Goal: Task Accomplishment & Management: Complete application form

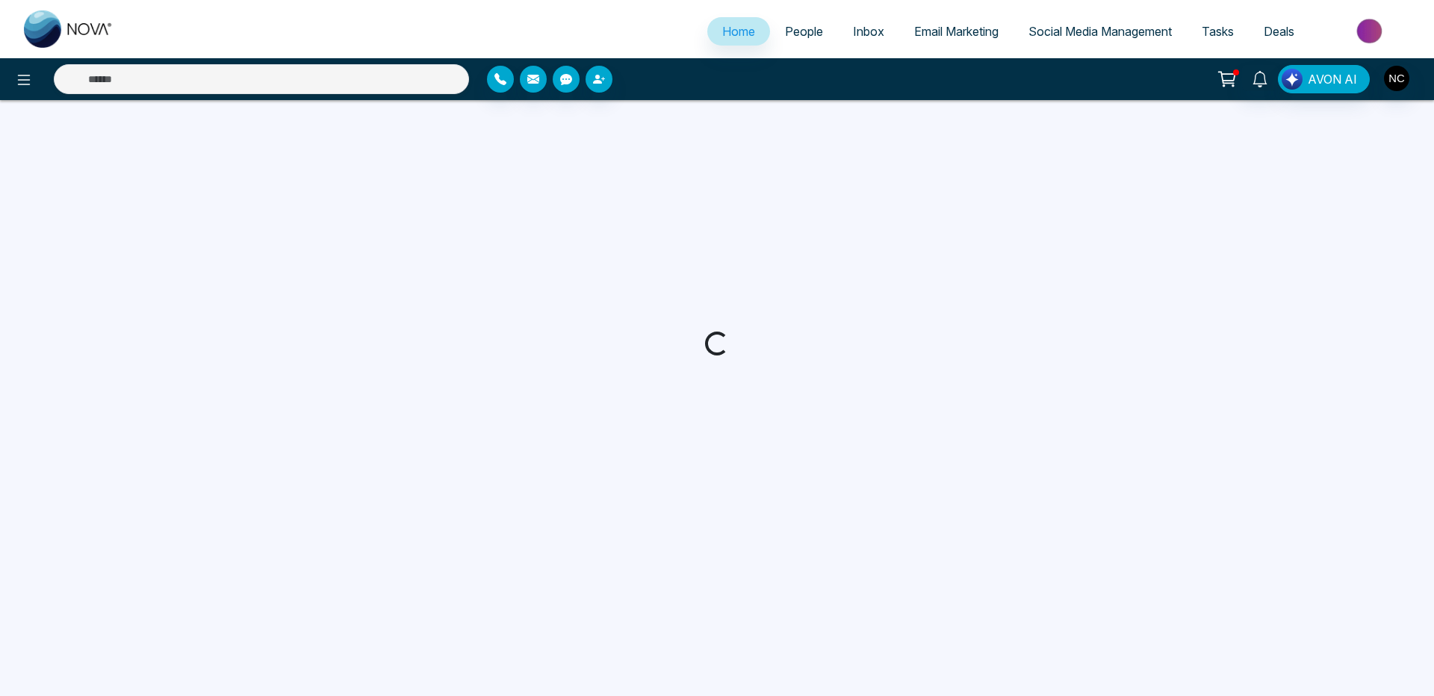
select select "*"
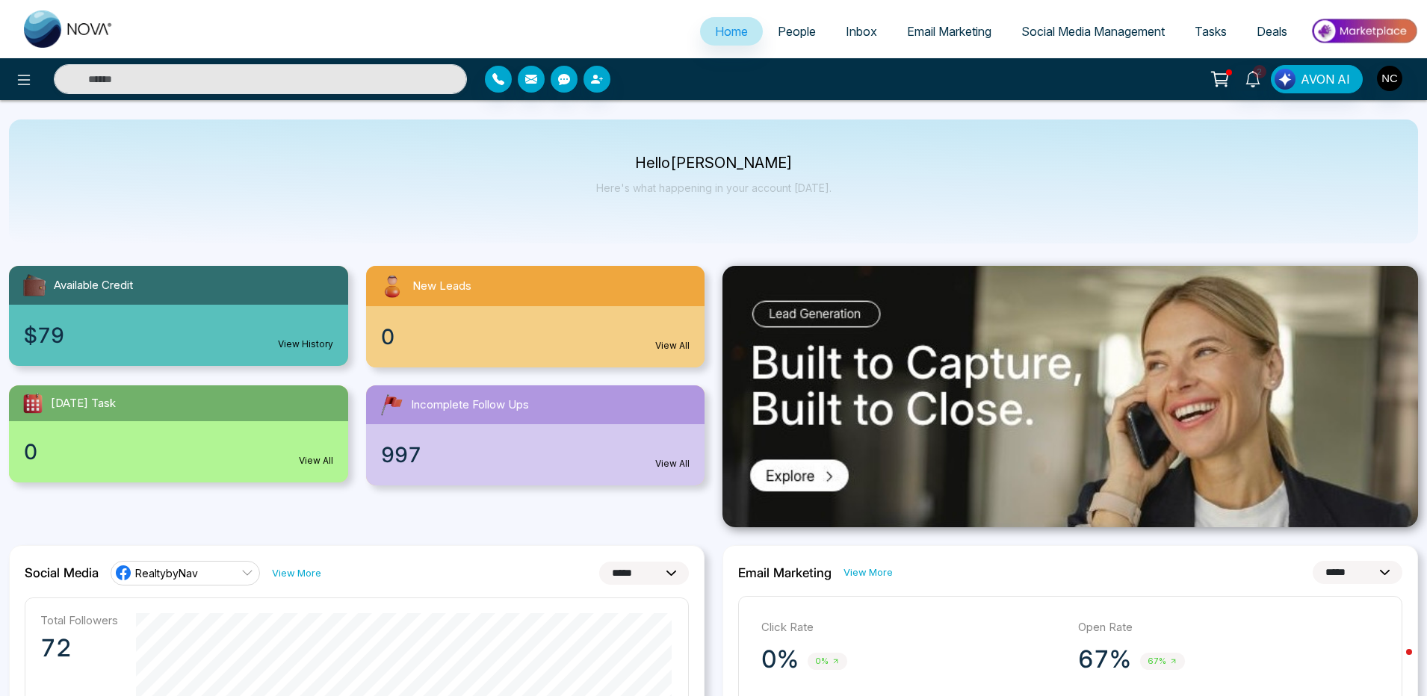
click at [783, 32] on span "People" at bounding box center [797, 31] width 38 height 15
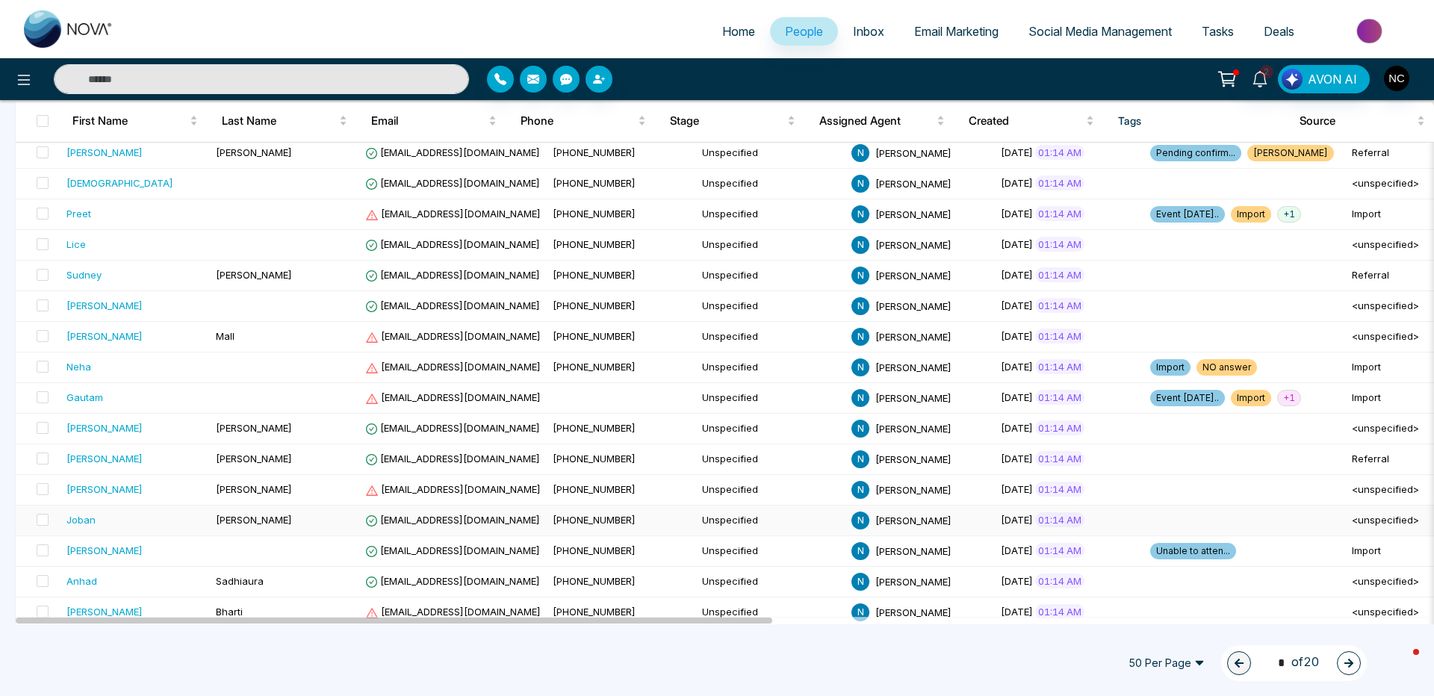
scroll to position [1217, 0]
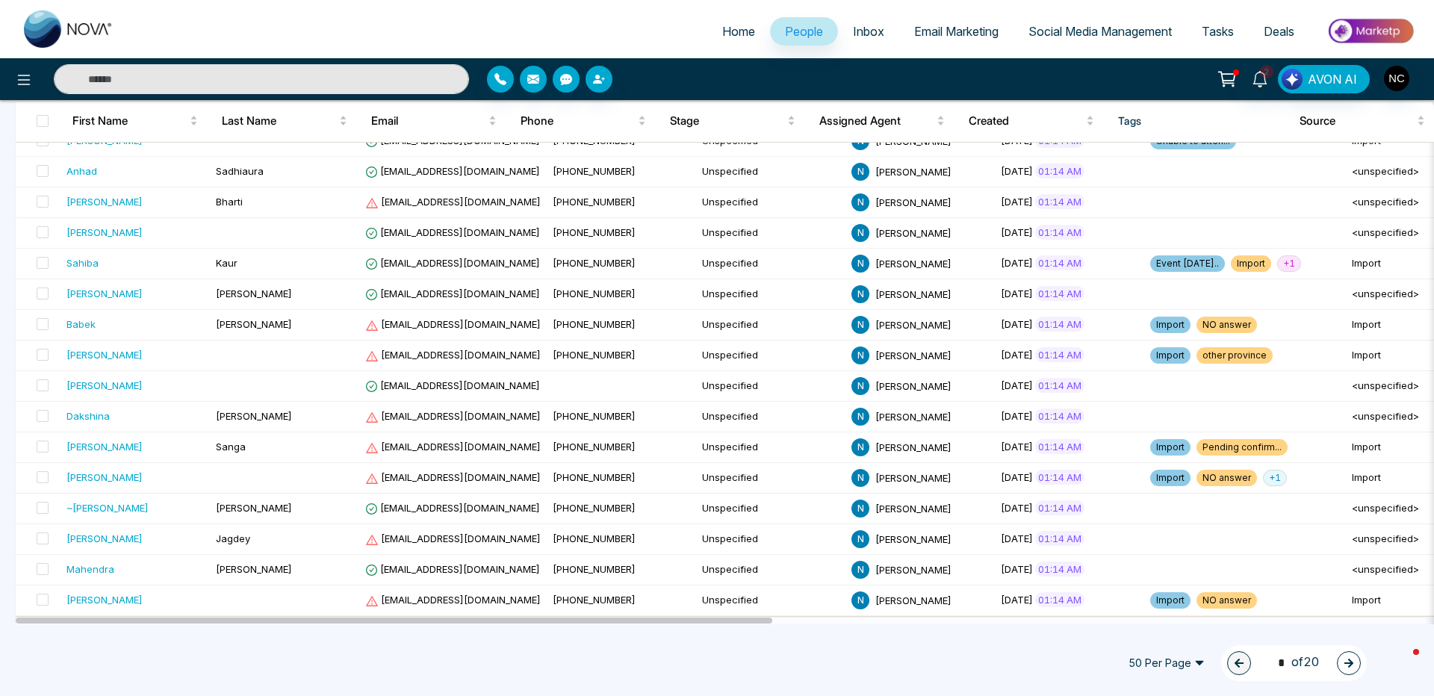
click at [1161, 658] on span "50 Per Page" at bounding box center [1166, 663] width 97 height 24
click at [1143, 636] on div "100 Per Page" at bounding box center [1166, 633] width 79 height 16
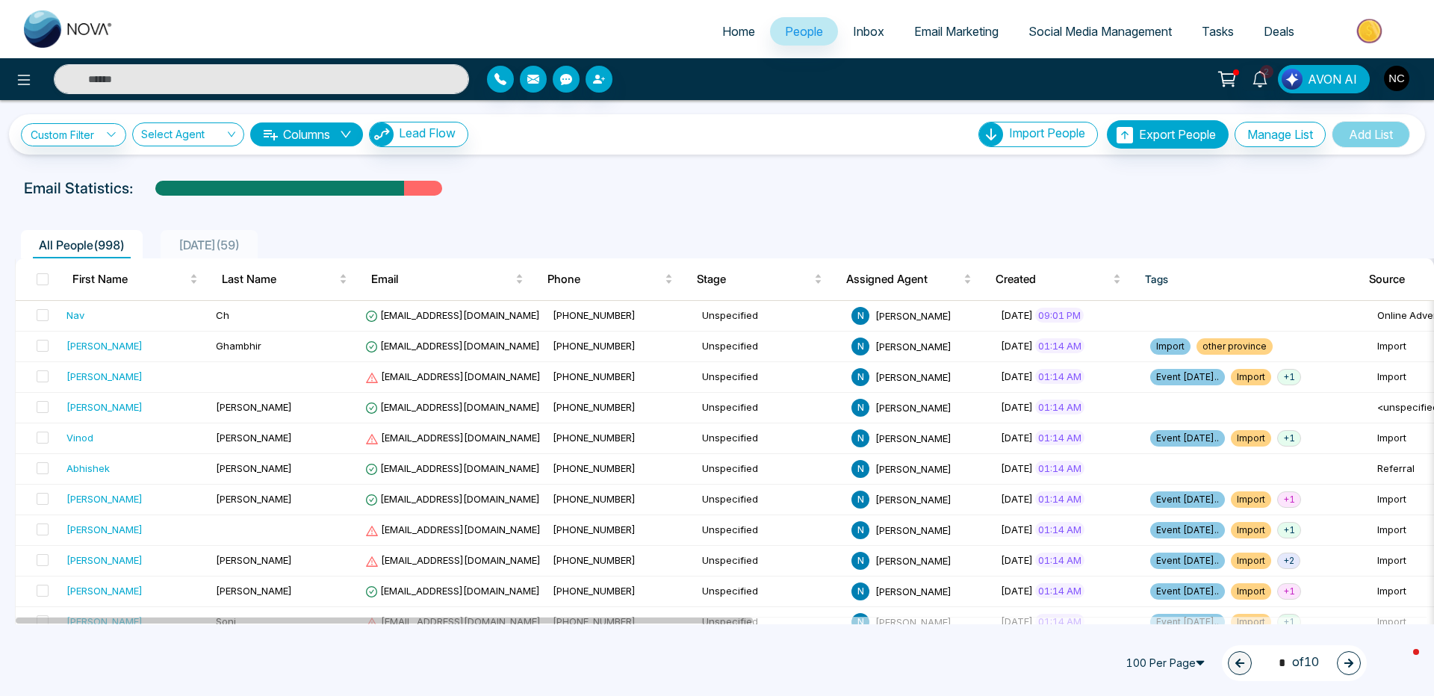
scroll to position [0, 0]
click at [1347, 665] on icon "button" at bounding box center [1349, 663] width 10 height 10
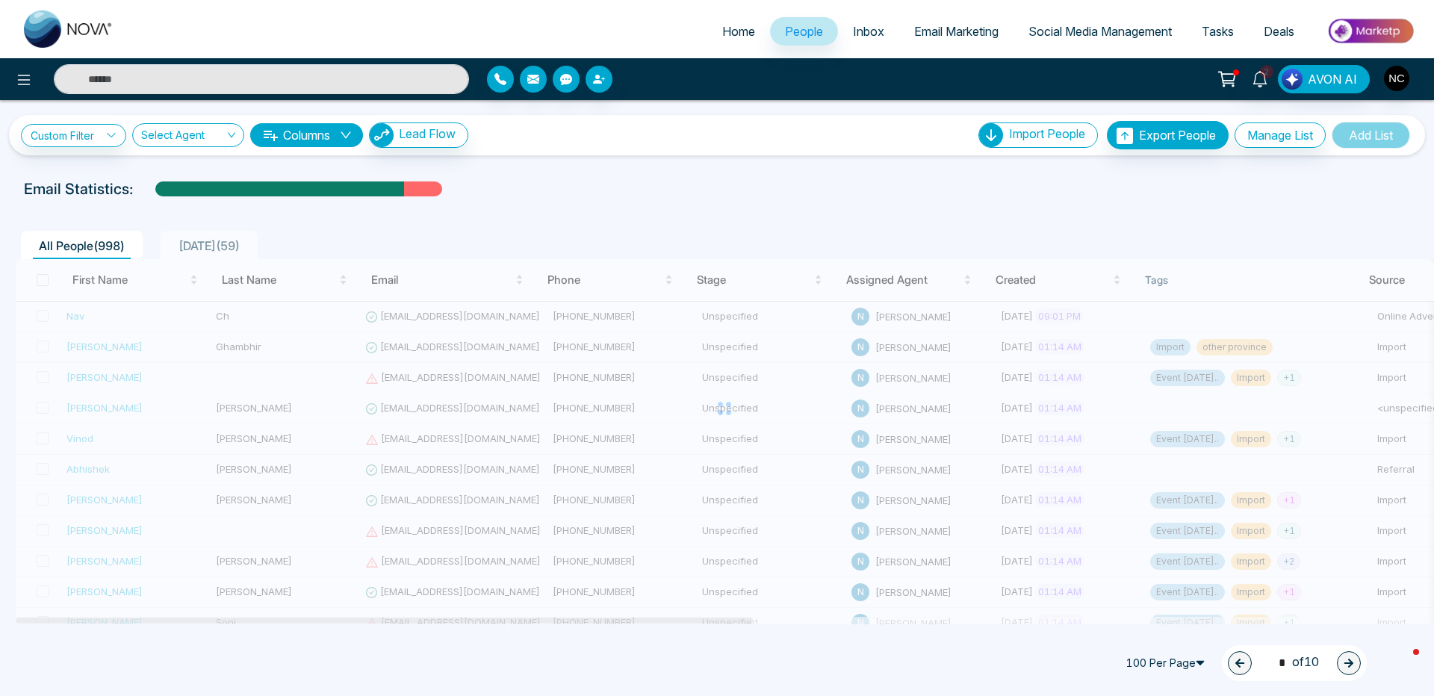
type input "*"
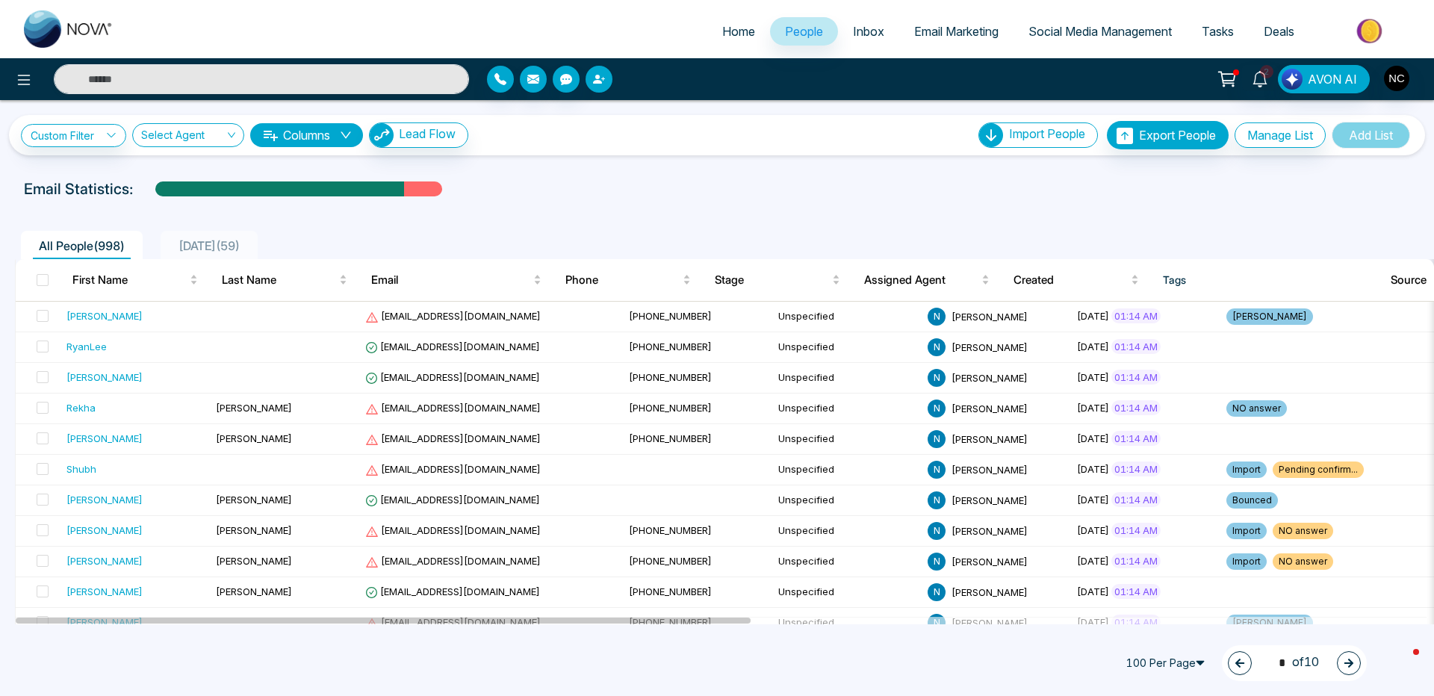
click at [605, 79] on button "button" at bounding box center [599, 79] width 27 height 27
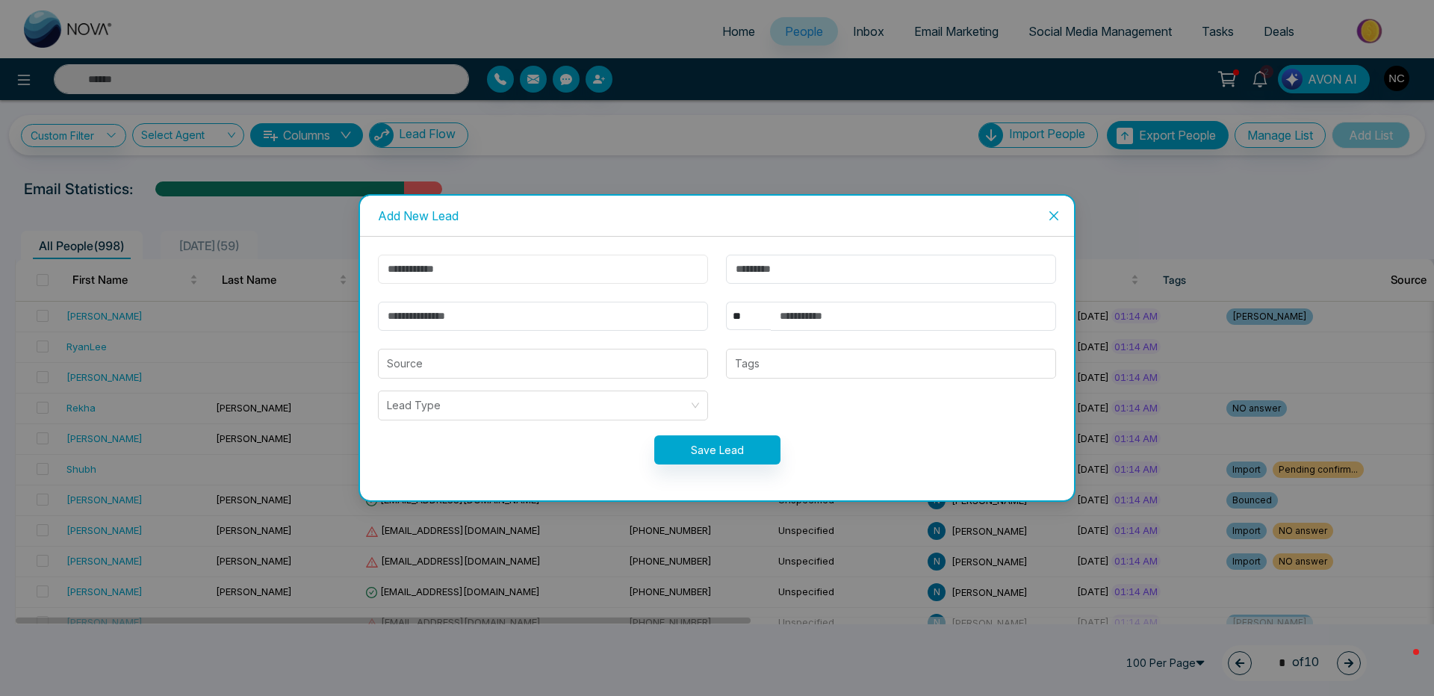
click at [439, 273] on input "text" at bounding box center [543, 269] width 330 height 29
type input "****"
type input "*****"
type input "*"
click at [439, 273] on input "****" at bounding box center [543, 269] width 330 height 29
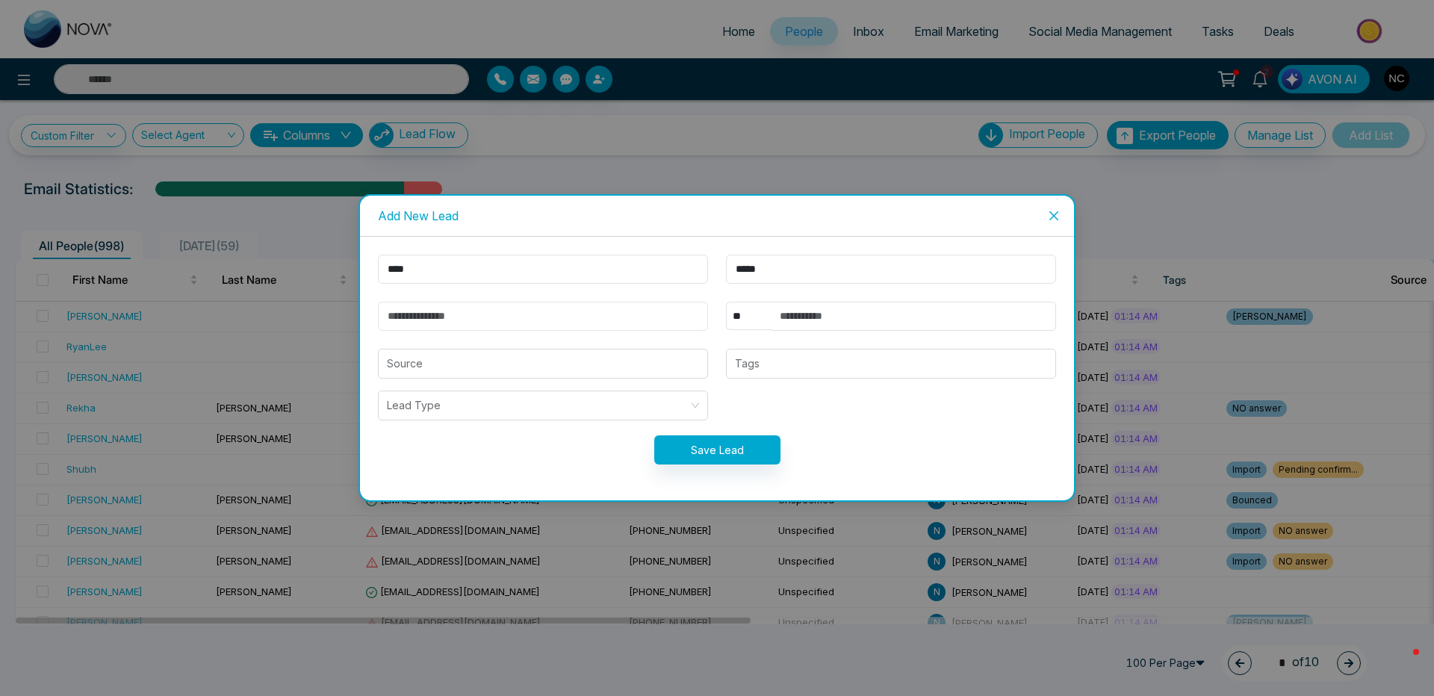
click at [432, 314] on input "email" at bounding box center [543, 316] width 330 height 29
type input "**********"
select select "***"
click at [726, 302] on select "** **** *** *** *** **** ***" at bounding box center [748, 316] width 45 height 28
click at [809, 322] on input "text" at bounding box center [913, 316] width 285 height 29
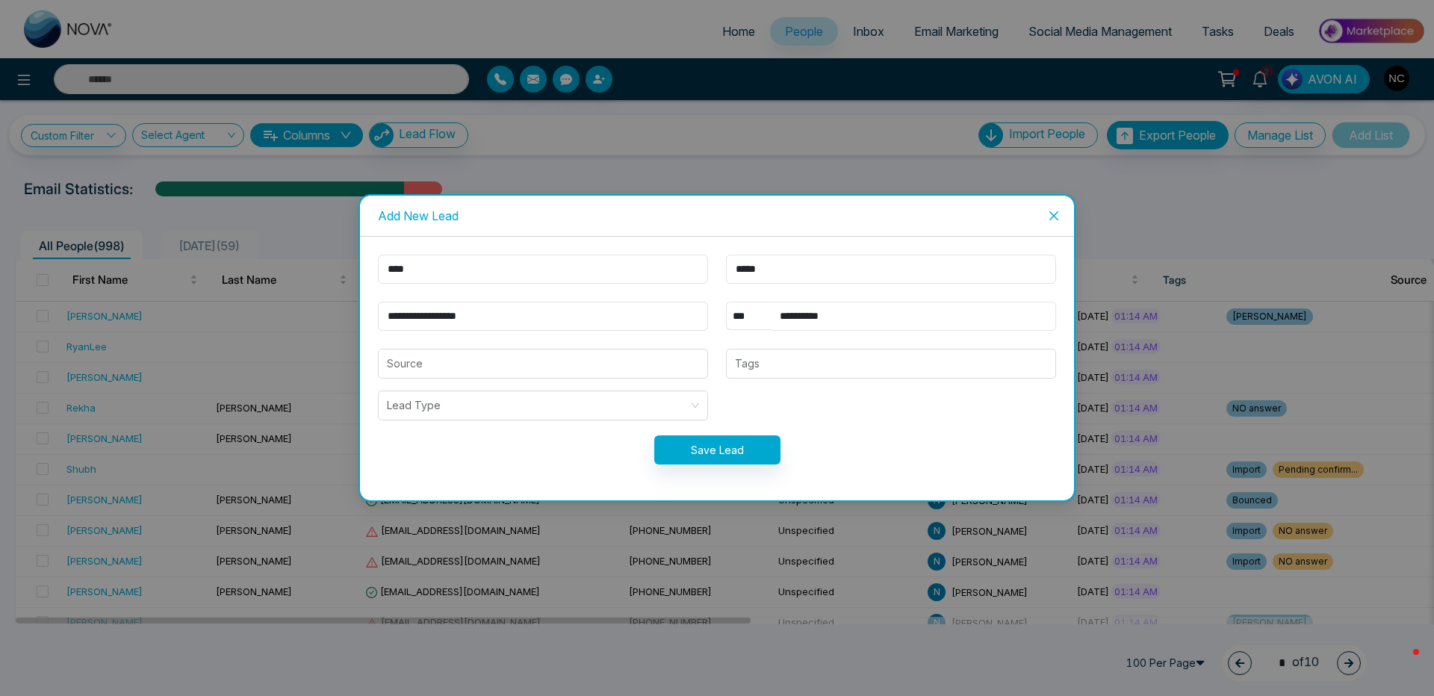
type input "**********"
click at [748, 456] on button "Save Lead" at bounding box center [717, 449] width 126 height 29
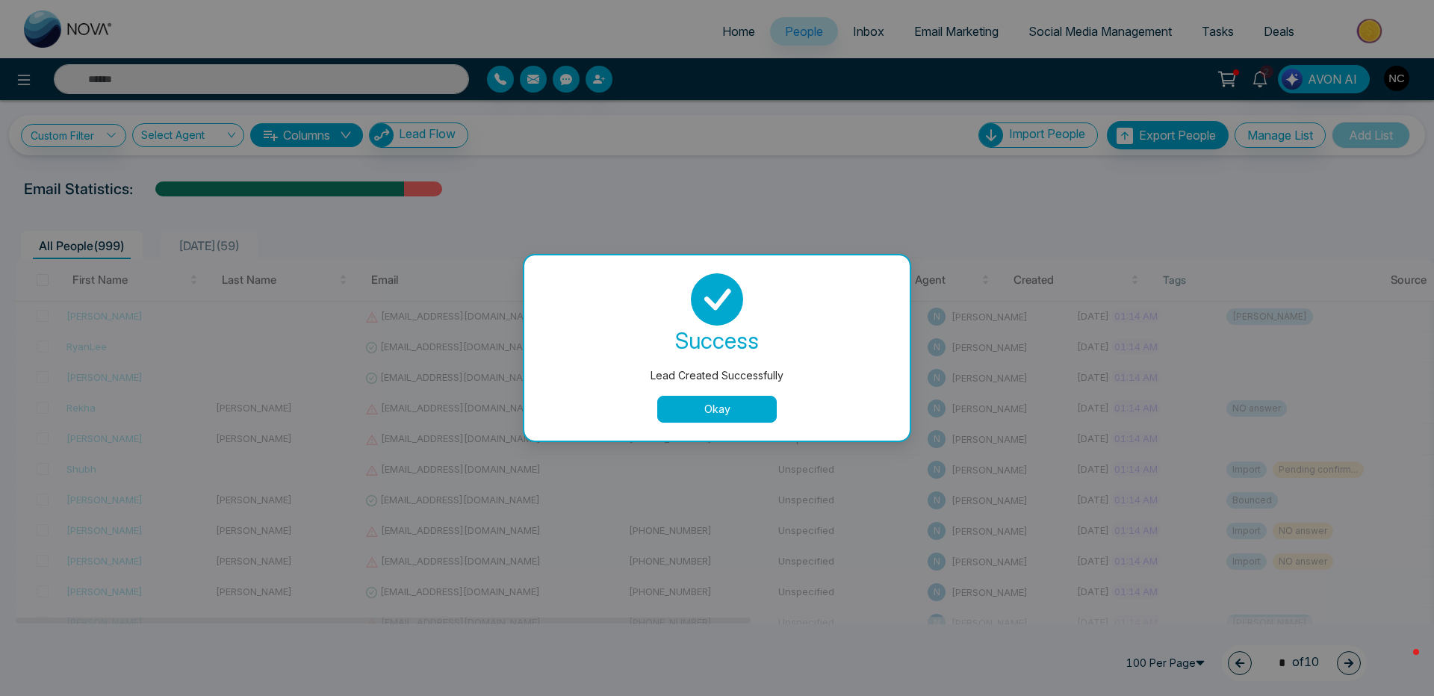
click at [710, 407] on button "Okay" at bounding box center [717, 409] width 120 height 27
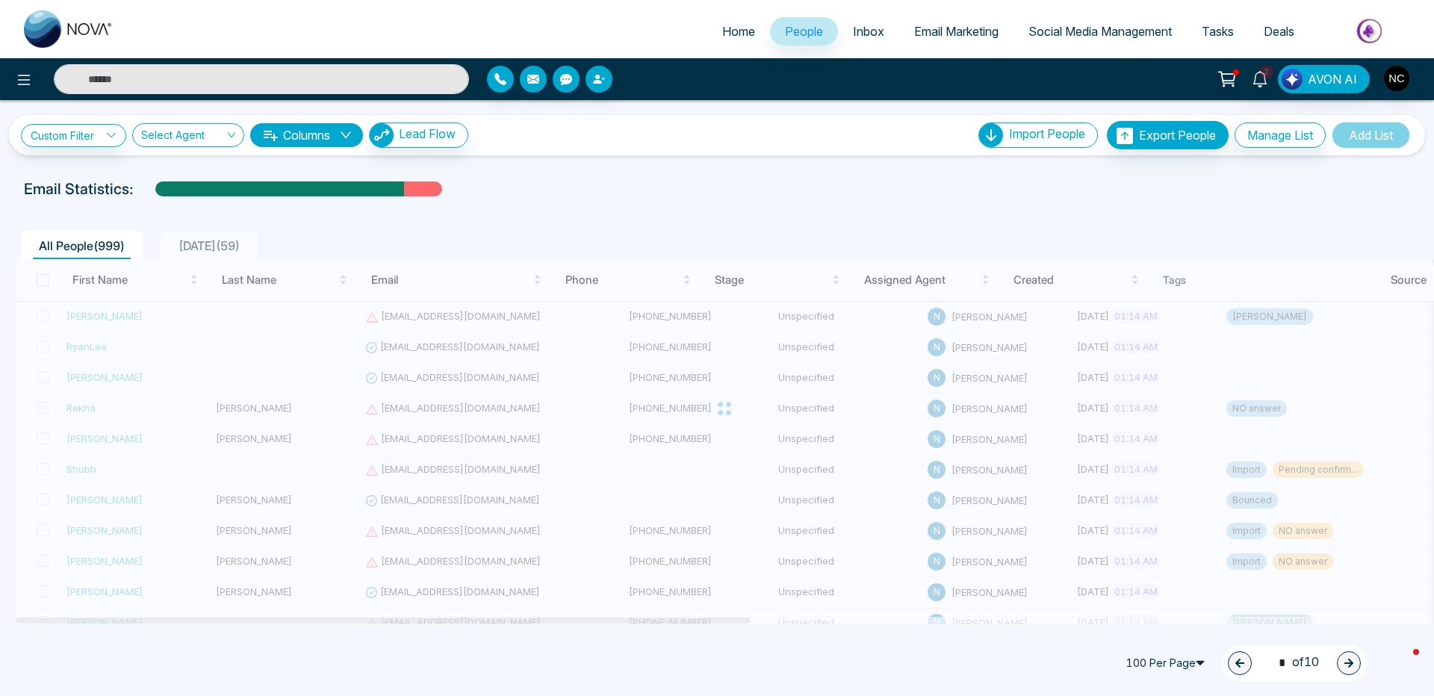
type input "*"
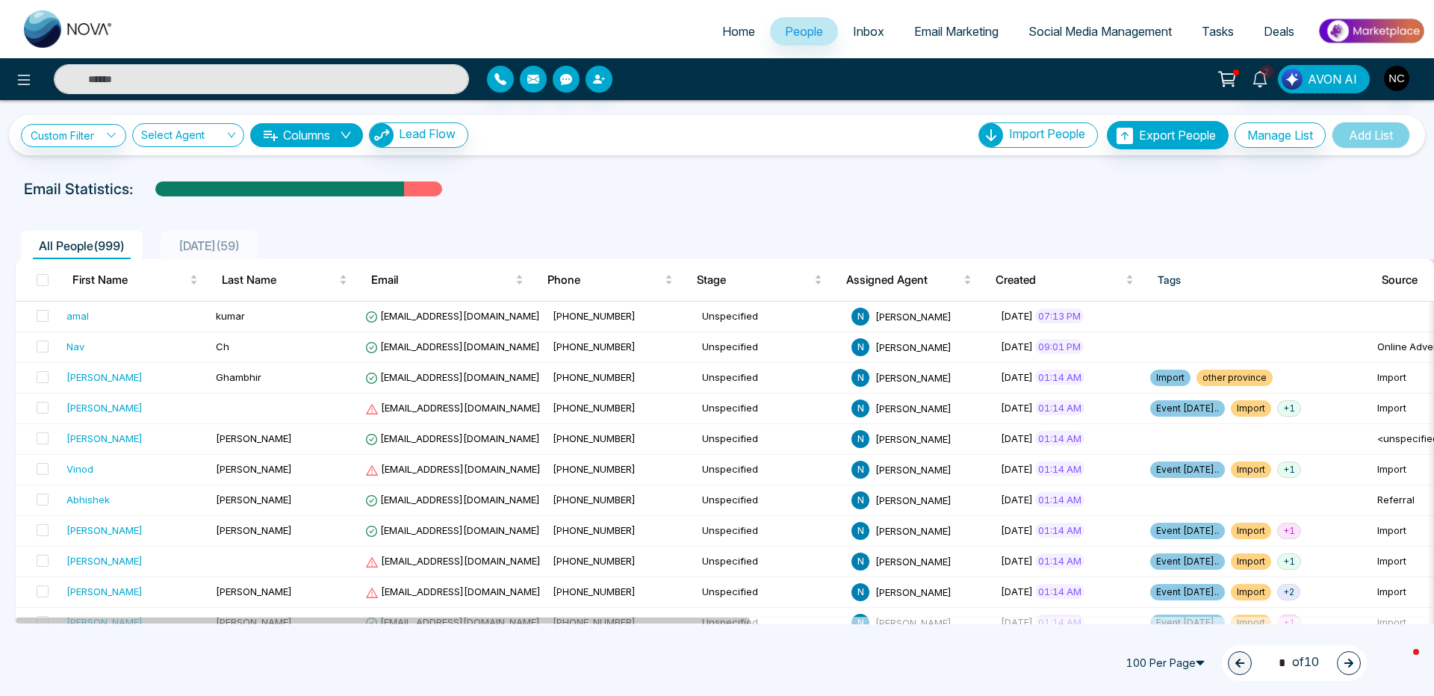
click at [934, 39] on link "Email Marketing" at bounding box center [956, 31] width 114 height 28
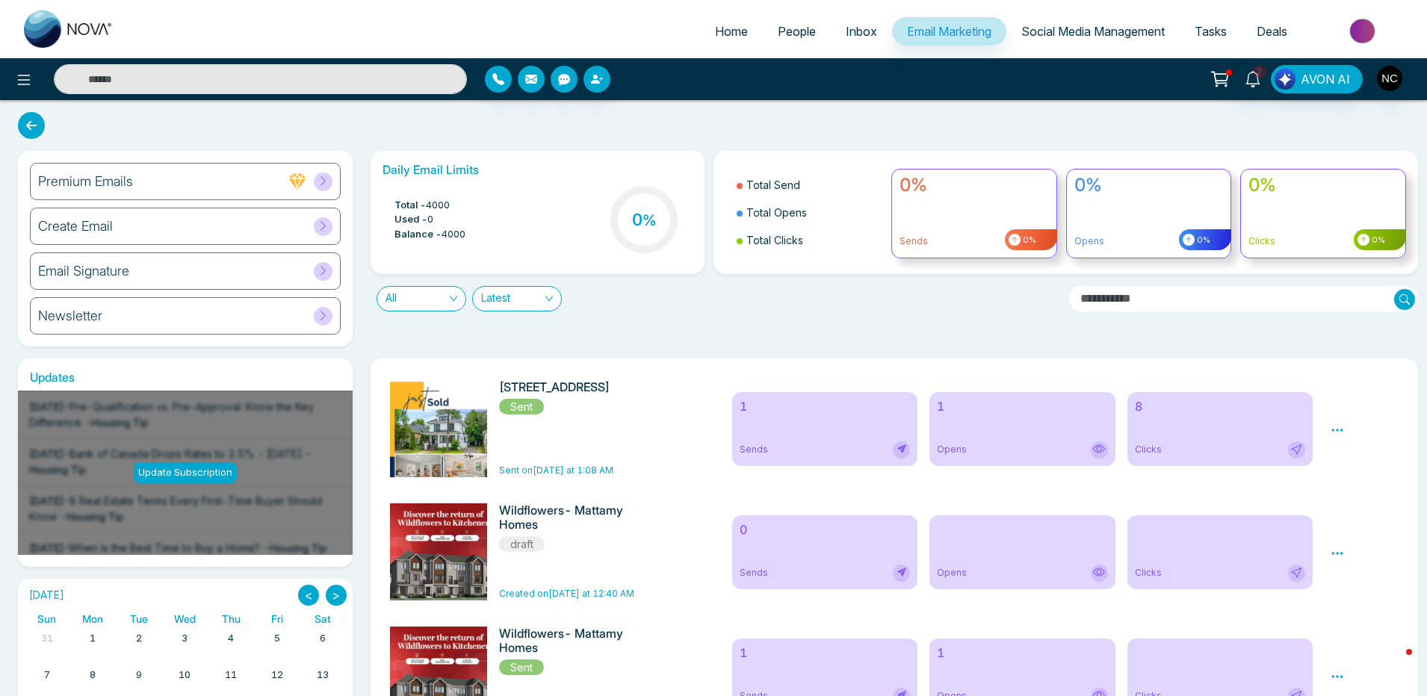
click at [171, 184] on div "Premium Emails" at bounding box center [185, 181] width 311 height 37
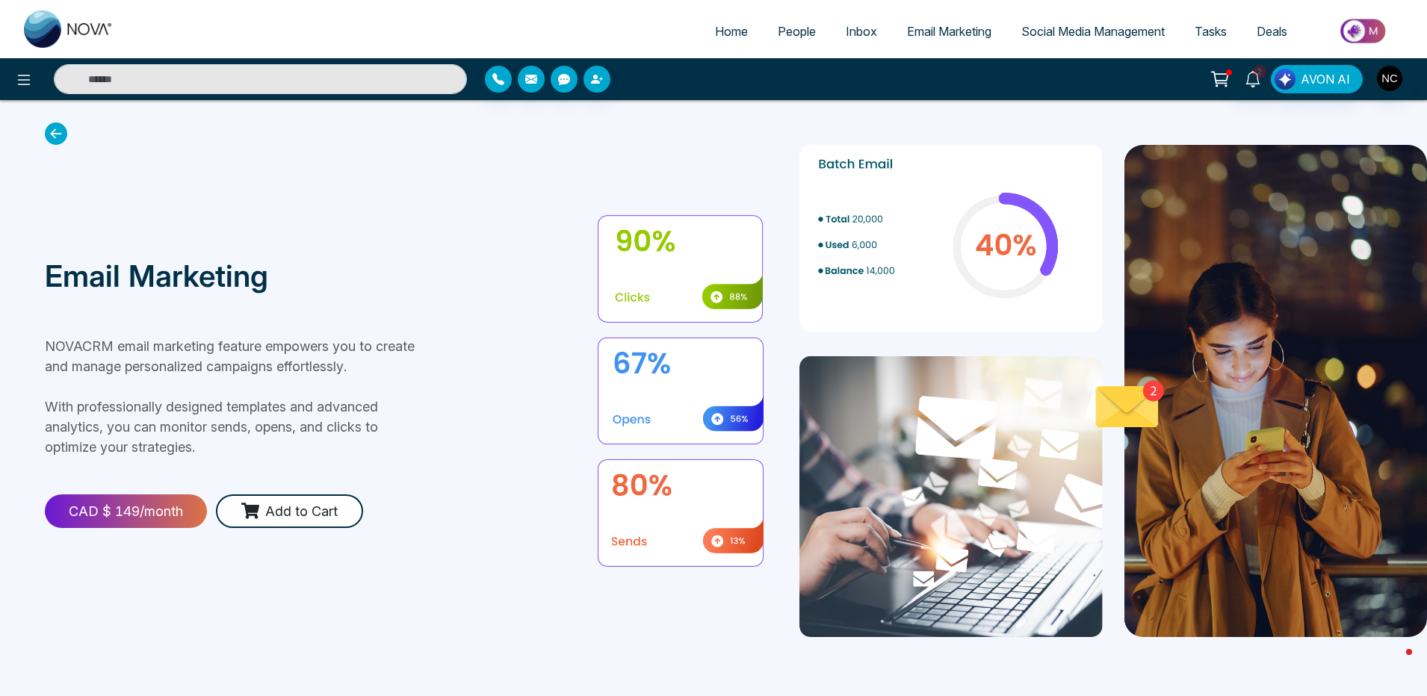
click at [57, 133] on icon at bounding box center [56, 133] width 22 height 22
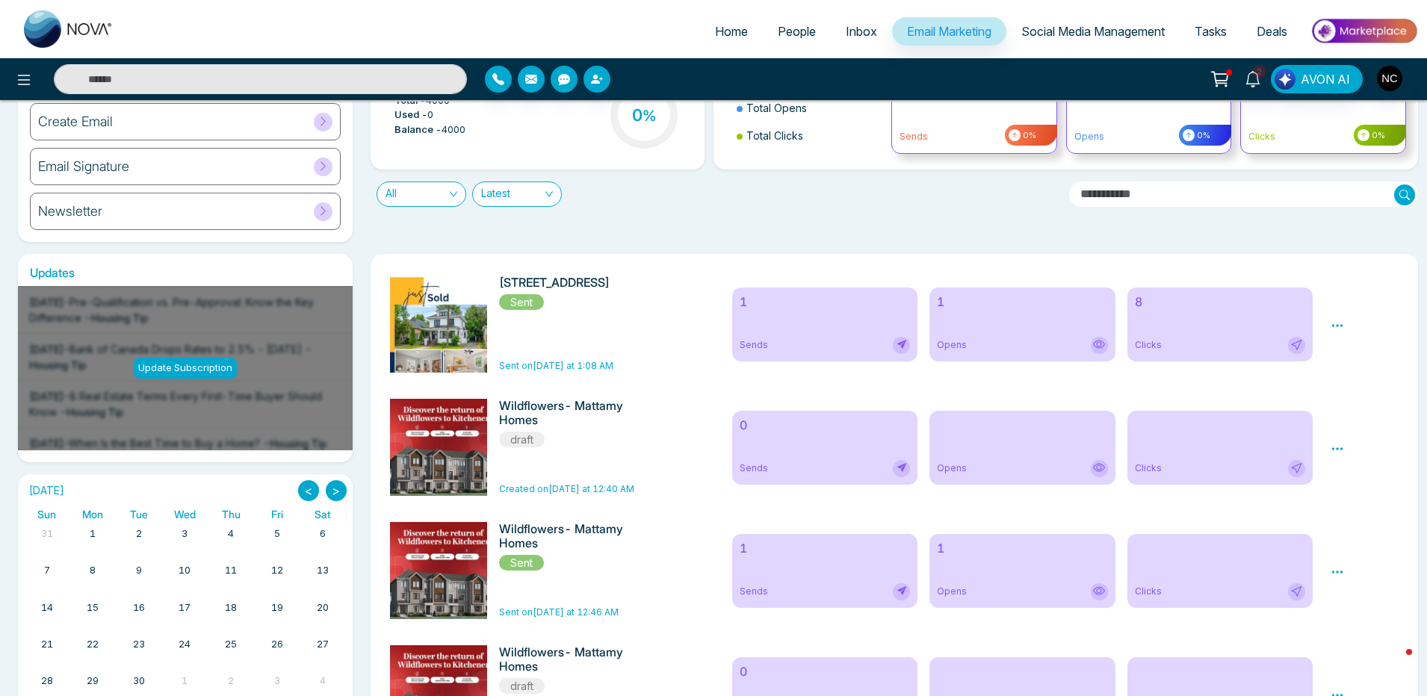
scroll to position [179, 0]
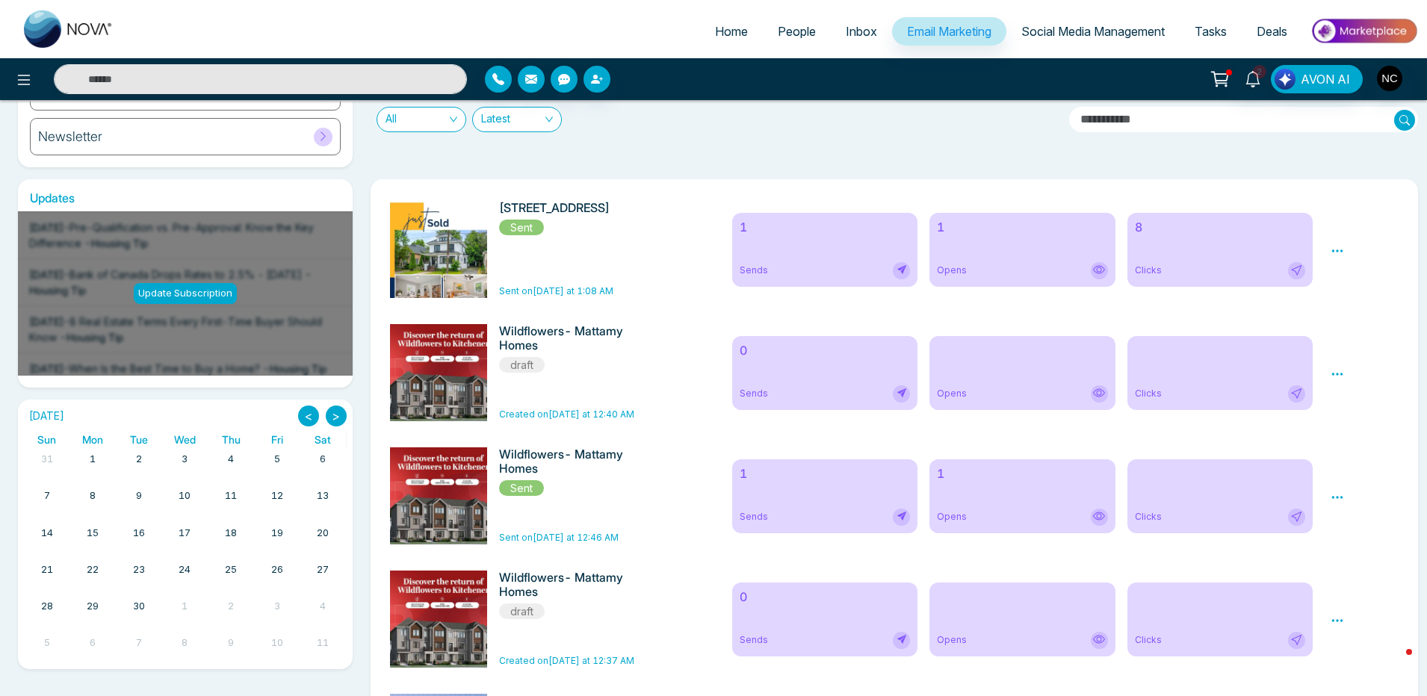
click at [1327, 252] on div "Preview Analytics Delete" at bounding box center [1364, 249] width 86 height 97
click at [1335, 249] on icon at bounding box center [1336, 250] width 13 height 13
click at [1338, 501] on icon at bounding box center [1336, 497] width 13 height 13
click at [1338, 497] on icon at bounding box center [1336, 497] width 13 height 13
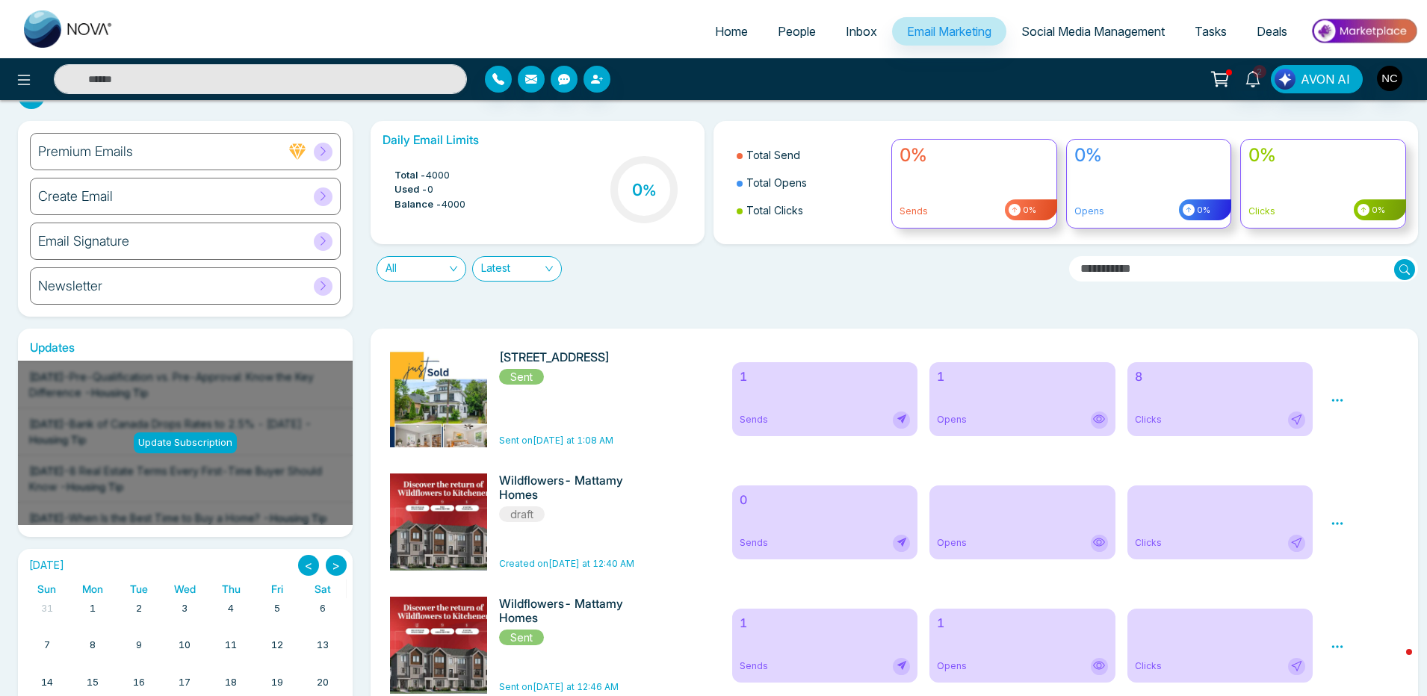
scroll to position [0, 0]
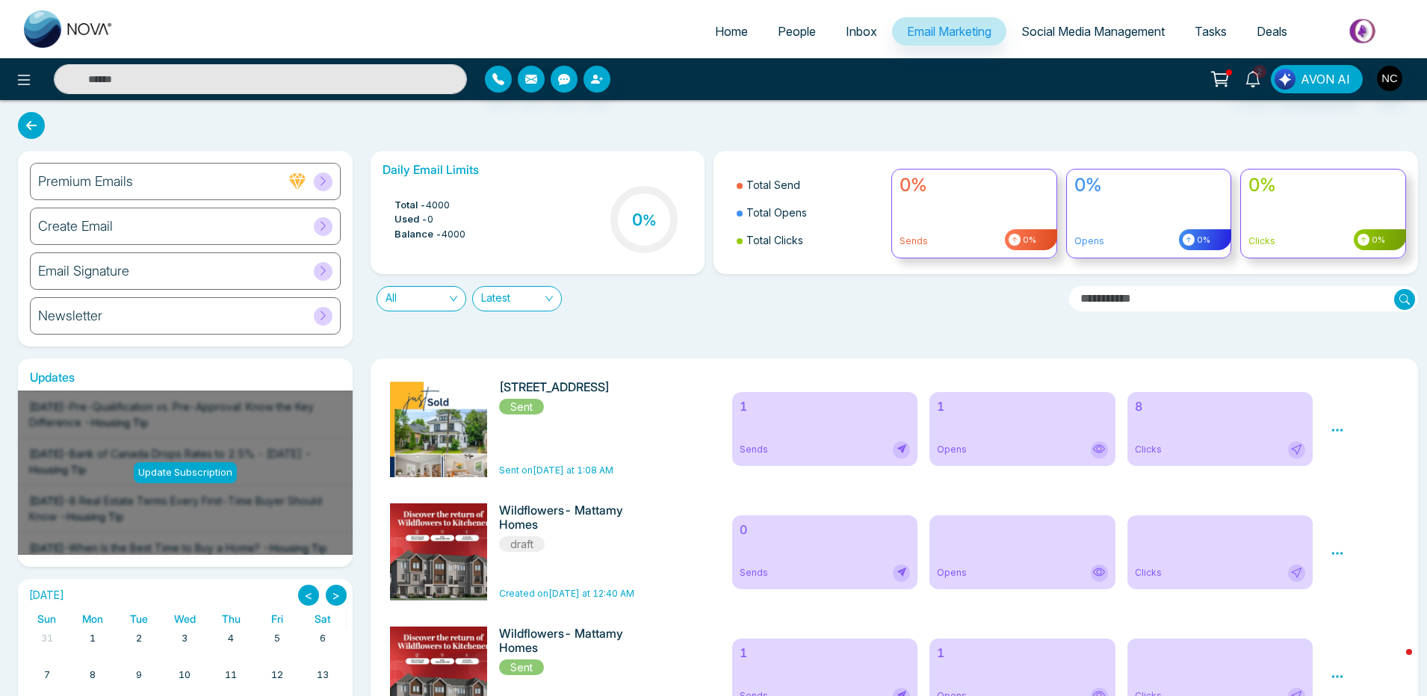
click at [92, 222] on h6 "Create Email" at bounding box center [75, 226] width 75 height 16
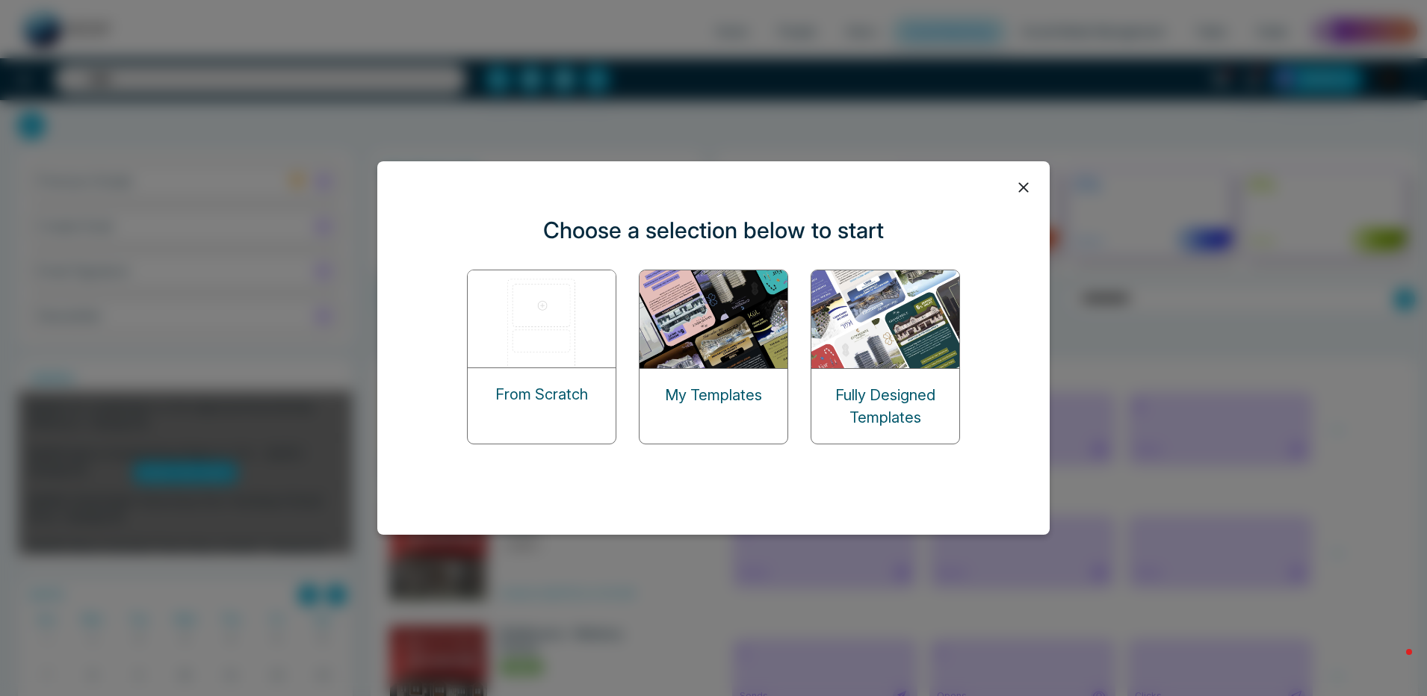
click at [668, 347] on img at bounding box center [713, 319] width 149 height 98
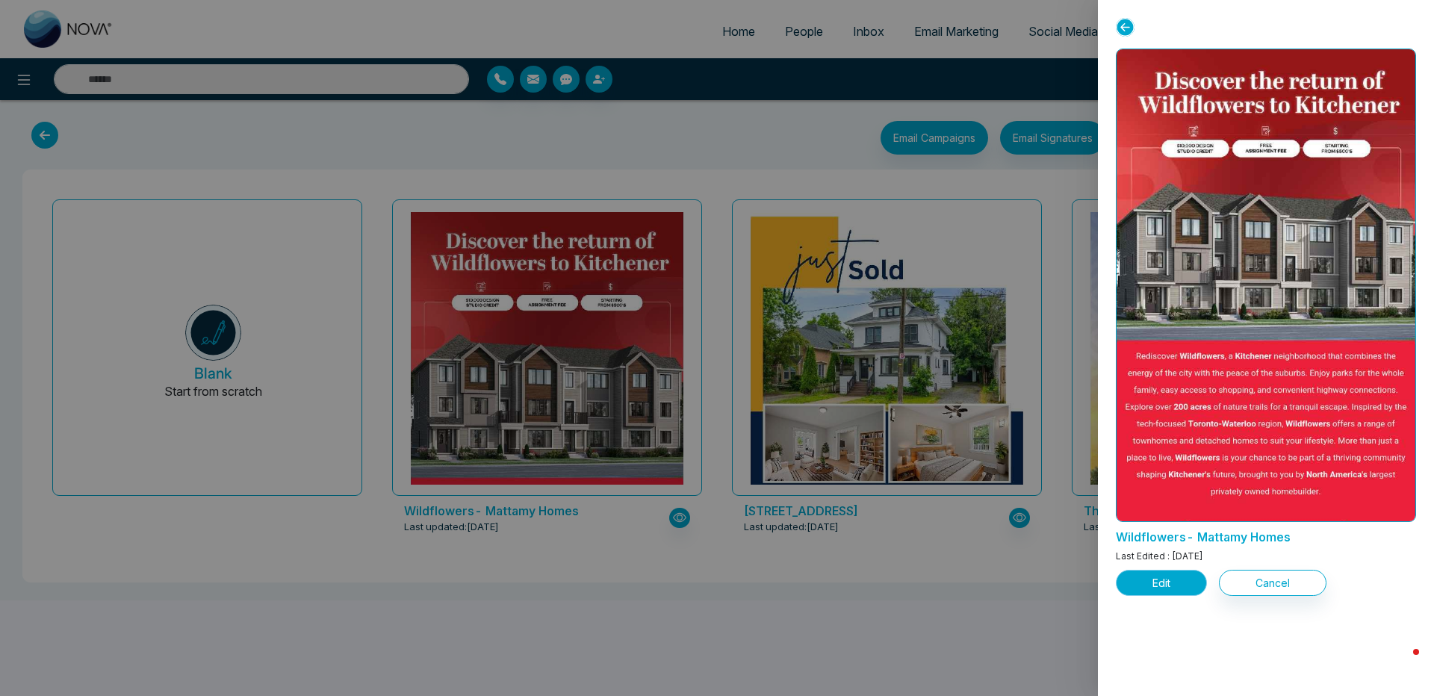
click at [1157, 591] on button "Edit" at bounding box center [1161, 583] width 91 height 26
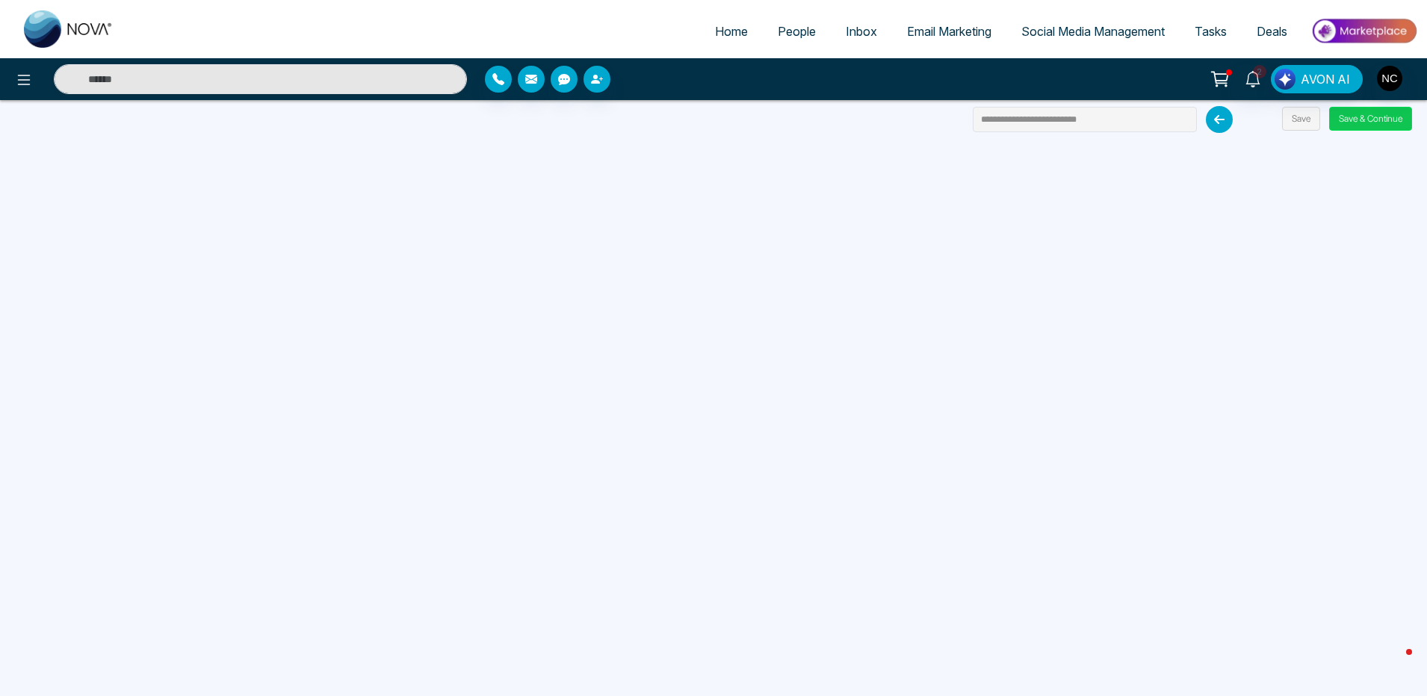
click at [1356, 120] on button "Save & Continue" at bounding box center [1370, 119] width 83 height 24
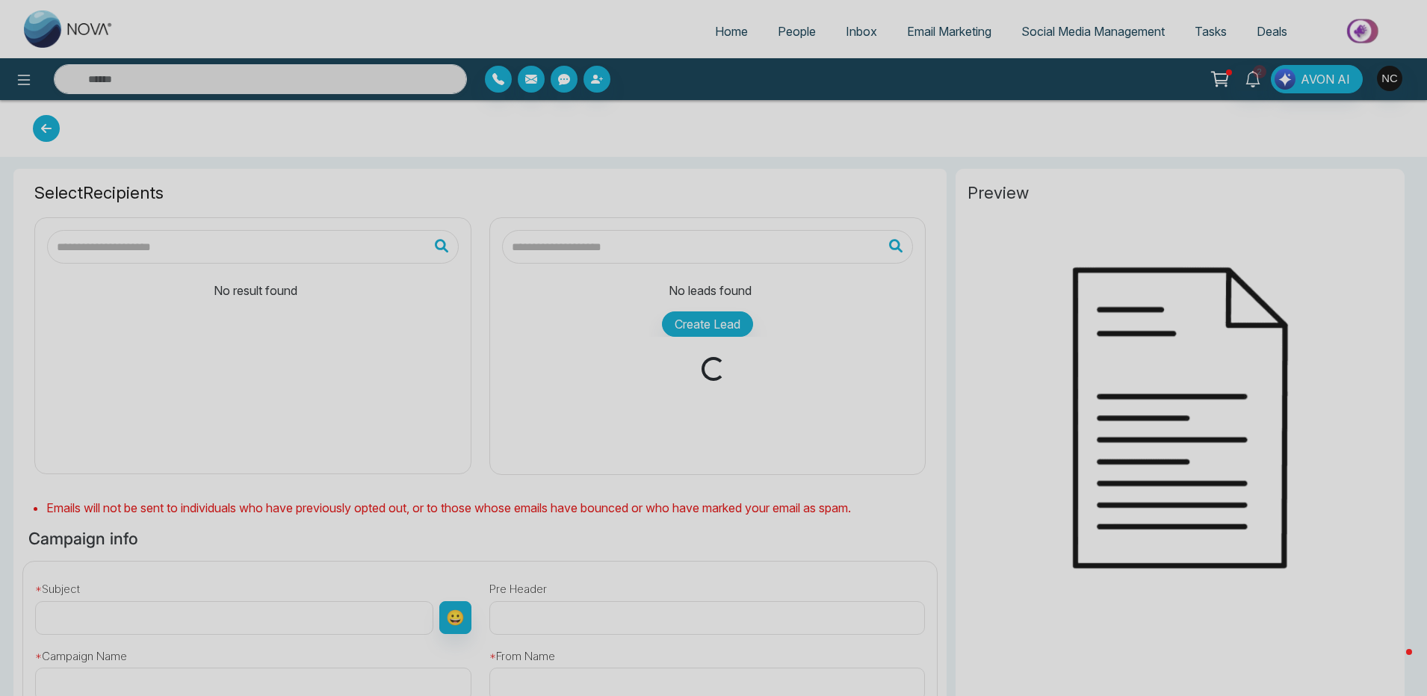
type input "**********"
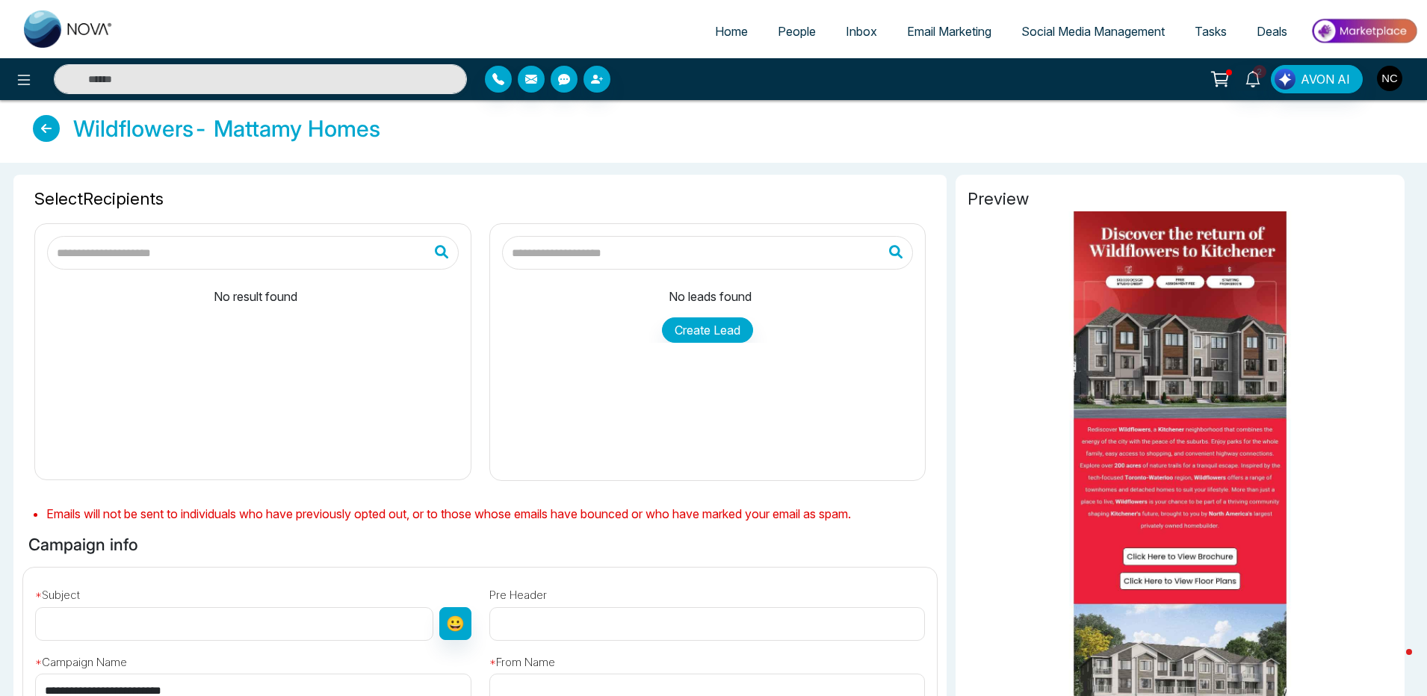
click at [1387, 76] on img "button" at bounding box center [1389, 78] width 25 height 25
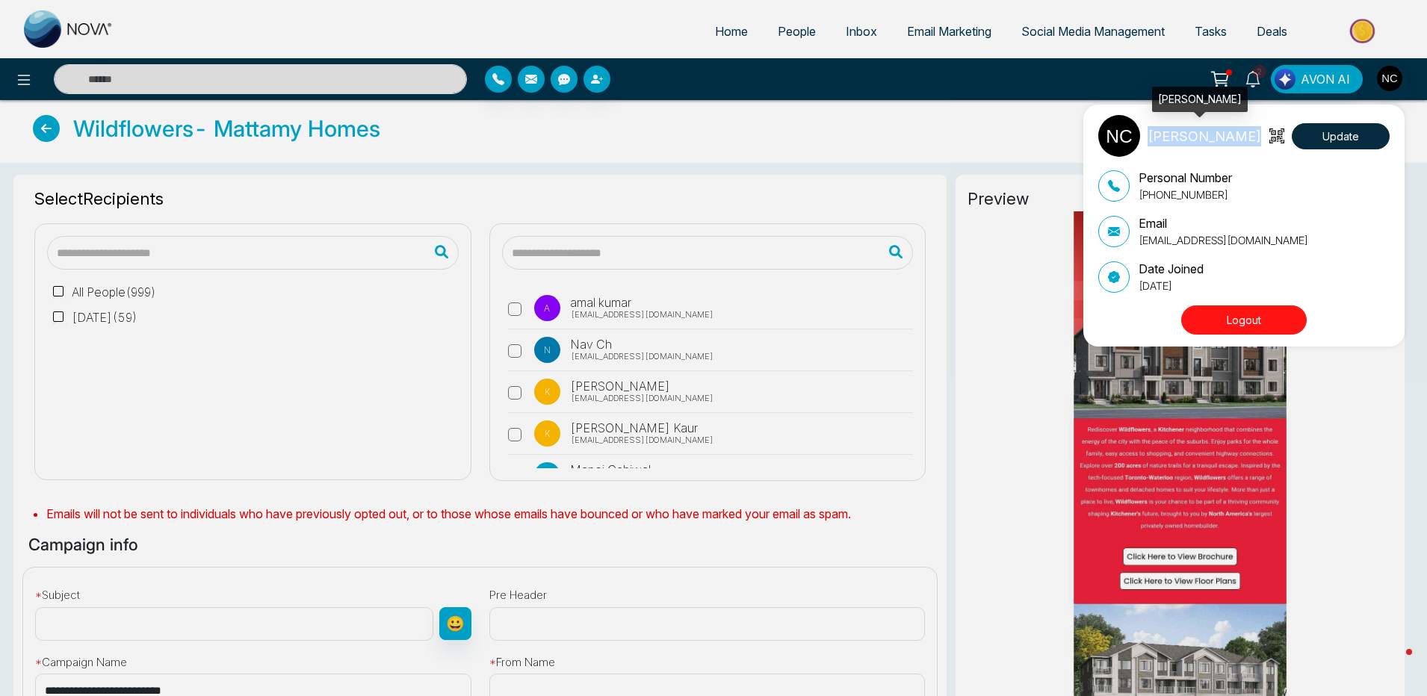
drag, startPoint x: 1247, startPoint y: 135, endPoint x: 1146, endPoint y: 135, distance: 100.8
click at [1146, 135] on div "[PERSON_NAME] Update" at bounding box center [1243, 136] width 291 height 42
copy p "[PERSON_NAME]"
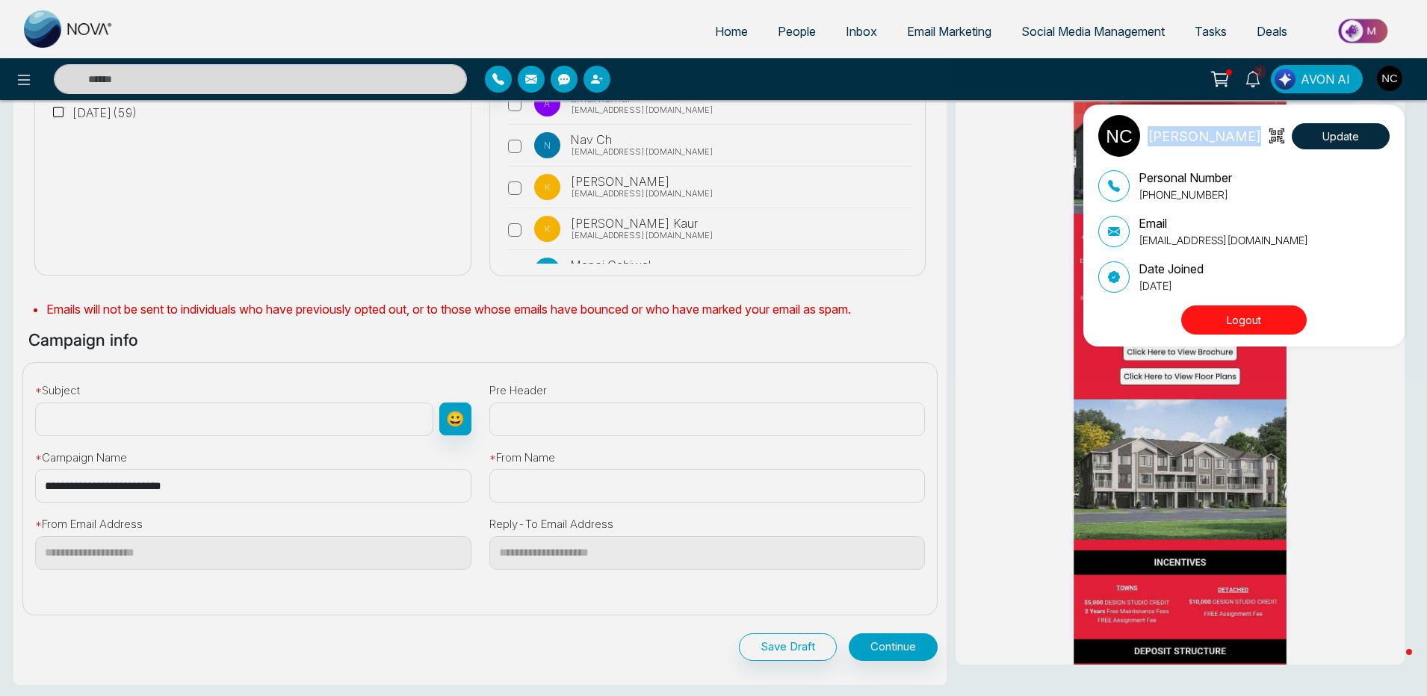
scroll to position [269, 0]
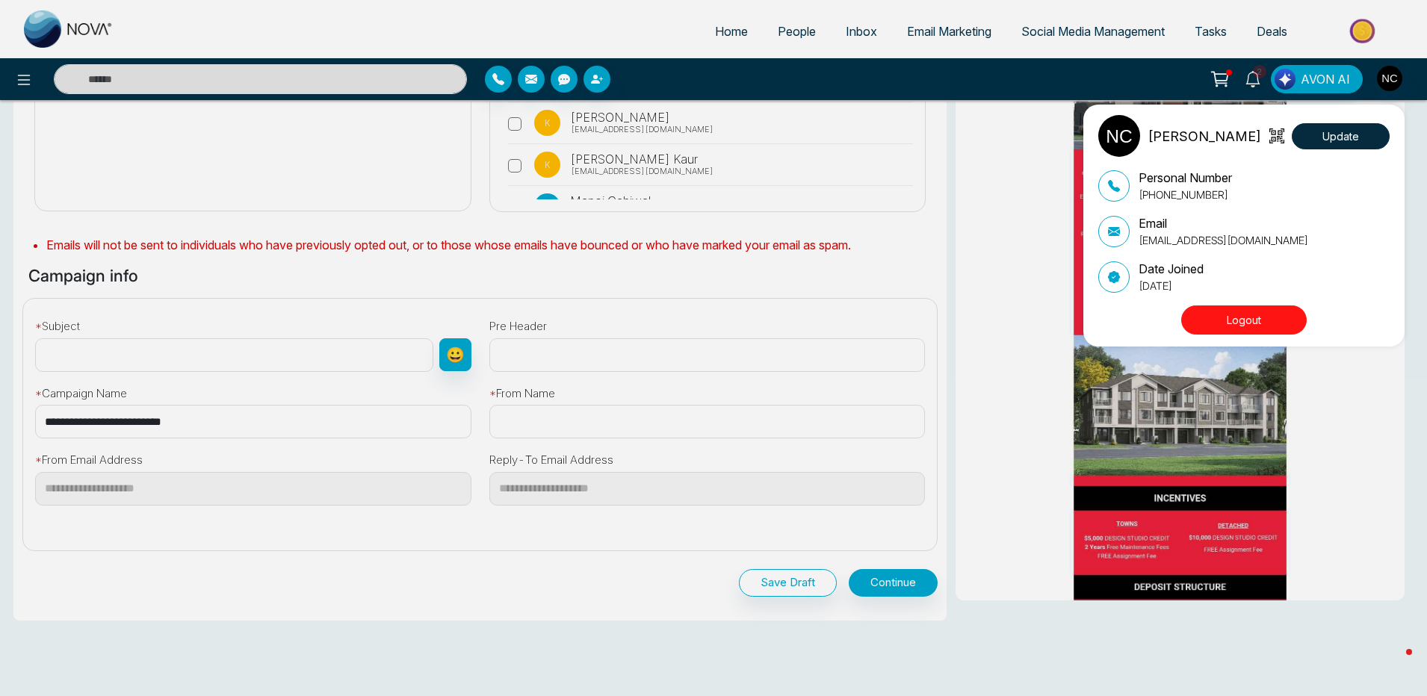
click at [533, 425] on div "[PERSON_NAME] Update Personal Number [PHONE_NUMBER] Email [EMAIL_ADDRESS][DOMAI…" at bounding box center [713, 348] width 1427 height 696
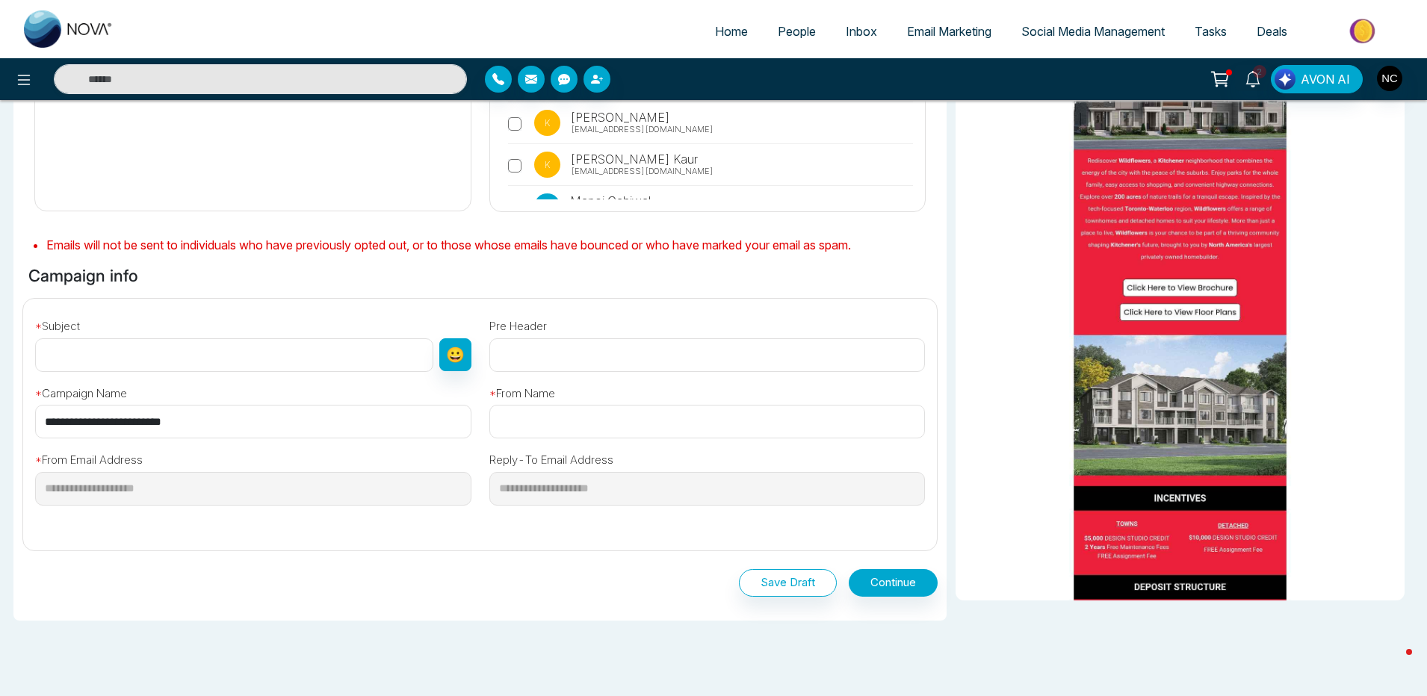
click at [533, 425] on input "text" at bounding box center [707, 422] width 436 height 34
paste input "**********"
type input "**********"
click at [226, 421] on input "**********" at bounding box center [253, 422] width 436 height 34
click at [159, 367] on input "text" at bounding box center [234, 355] width 398 height 34
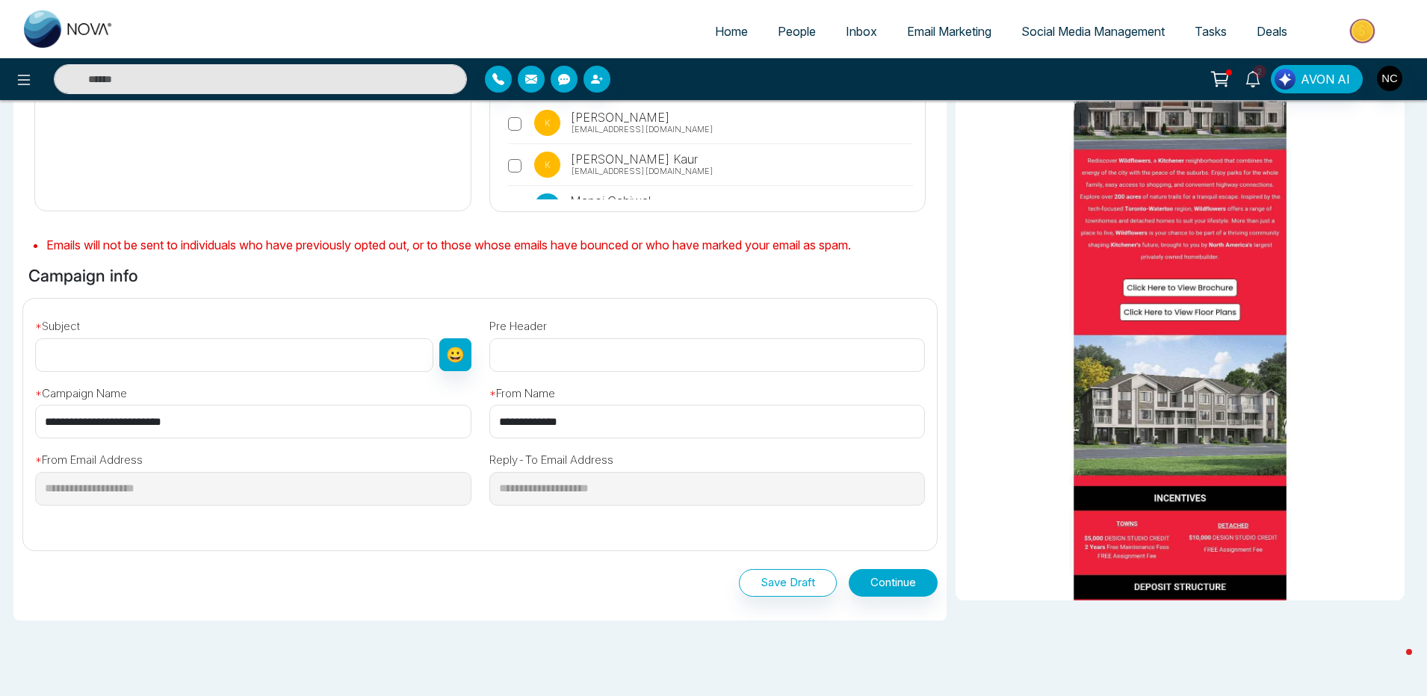
paste input "**********"
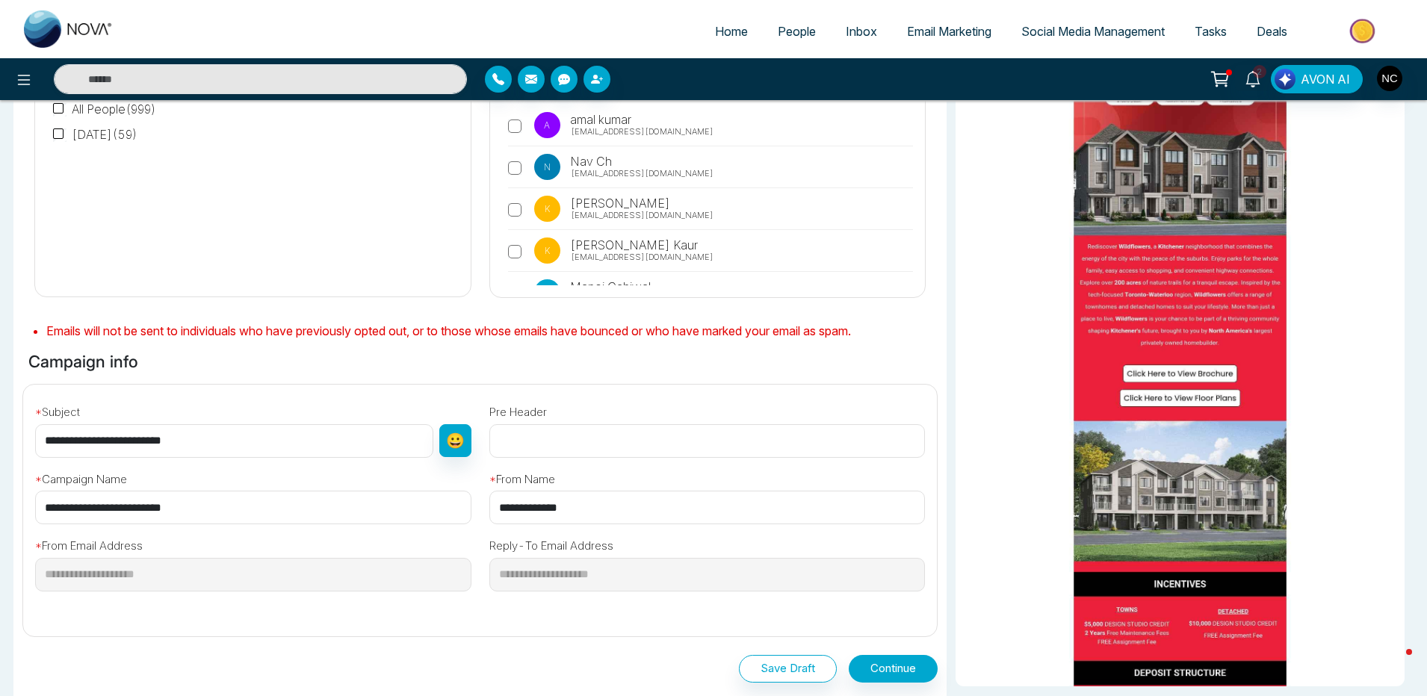
scroll to position [90, 0]
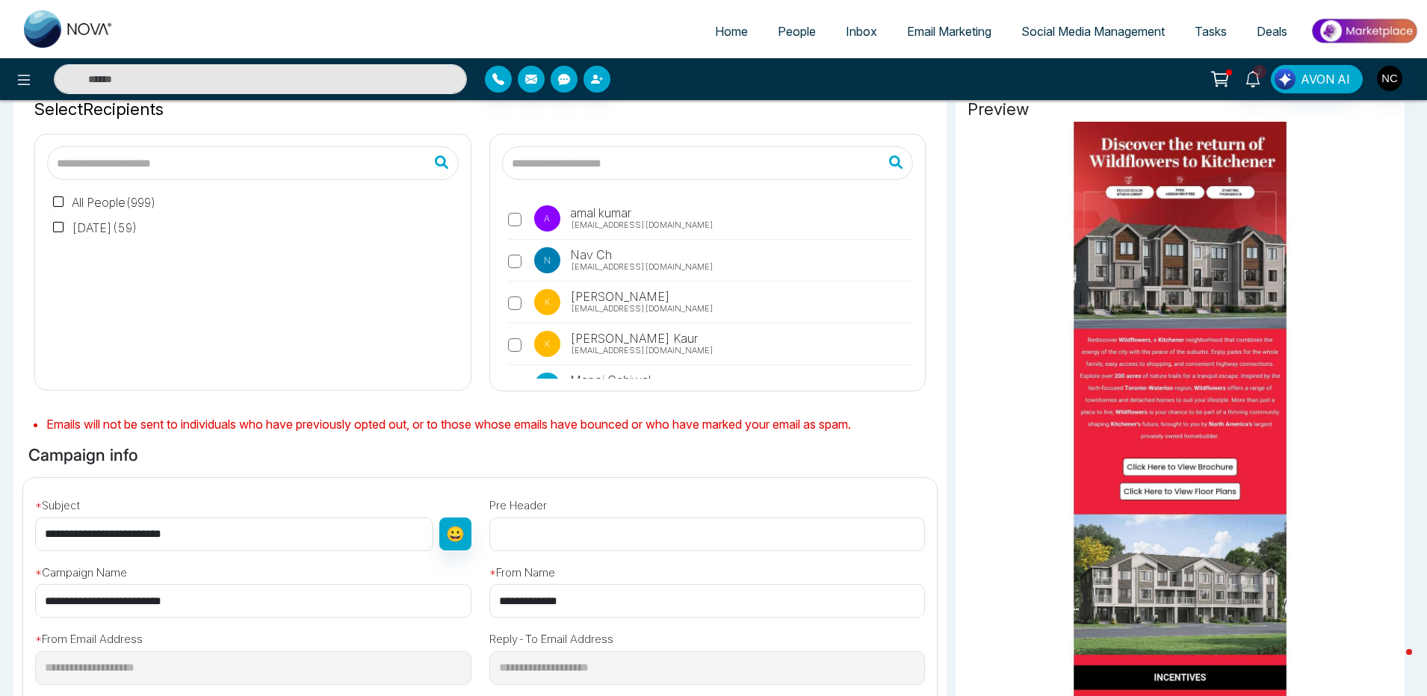
type input "**********"
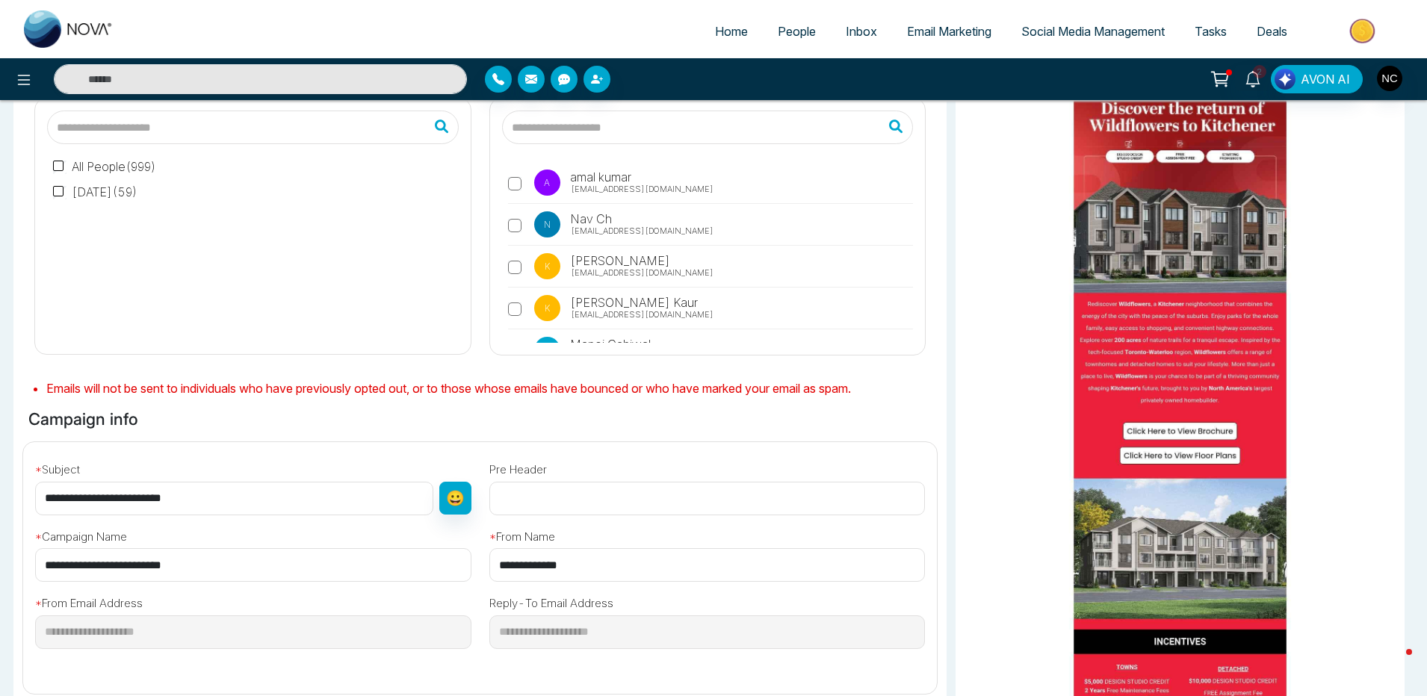
scroll to position [269, 0]
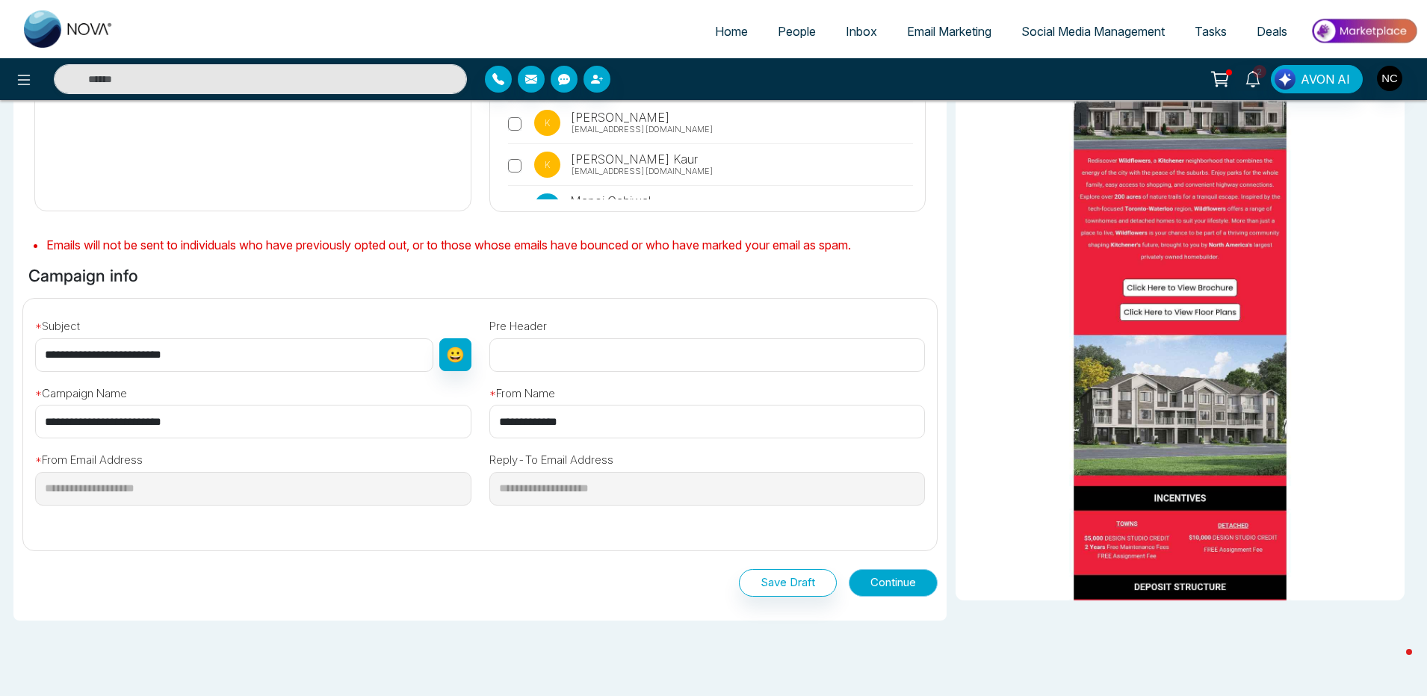
click at [879, 583] on button "Continue" at bounding box center [893, 583] width 89 height 28
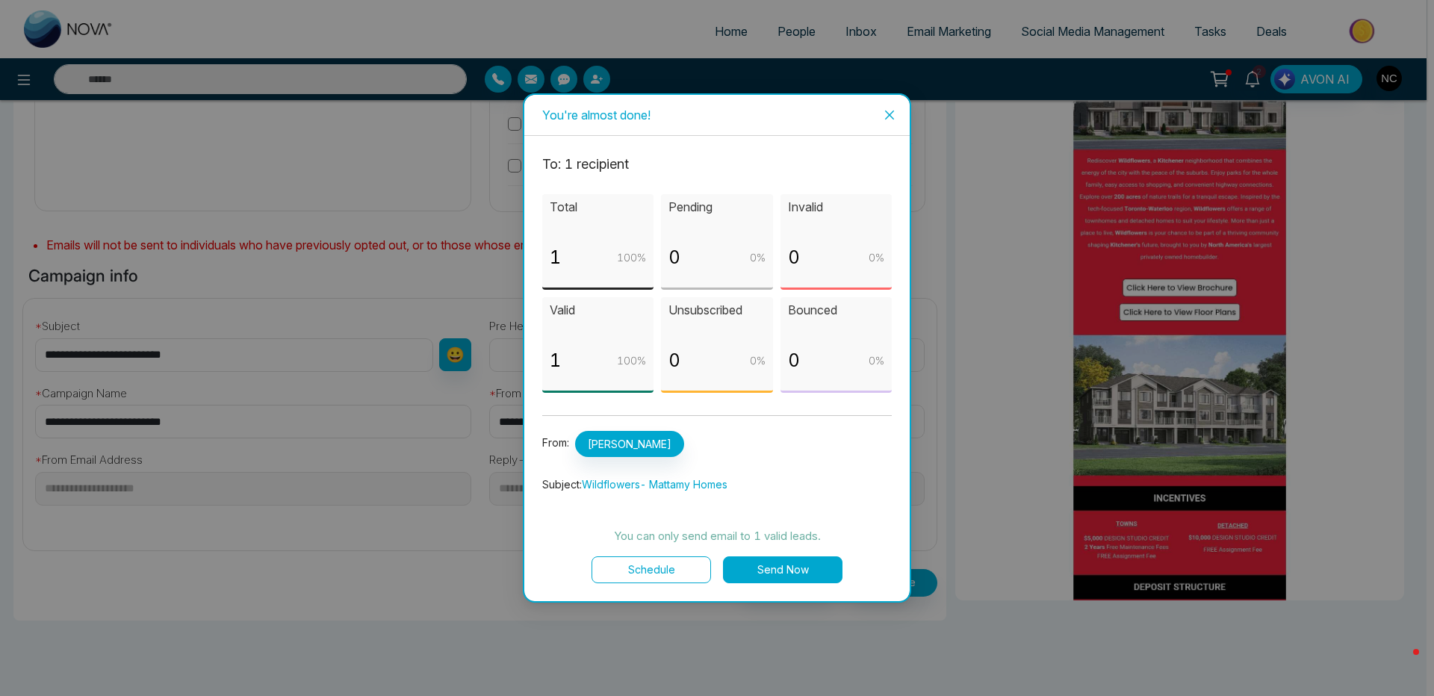
click at [778, 577] on button "Send Now" at bounding box center [783, 569] width 120 height 27
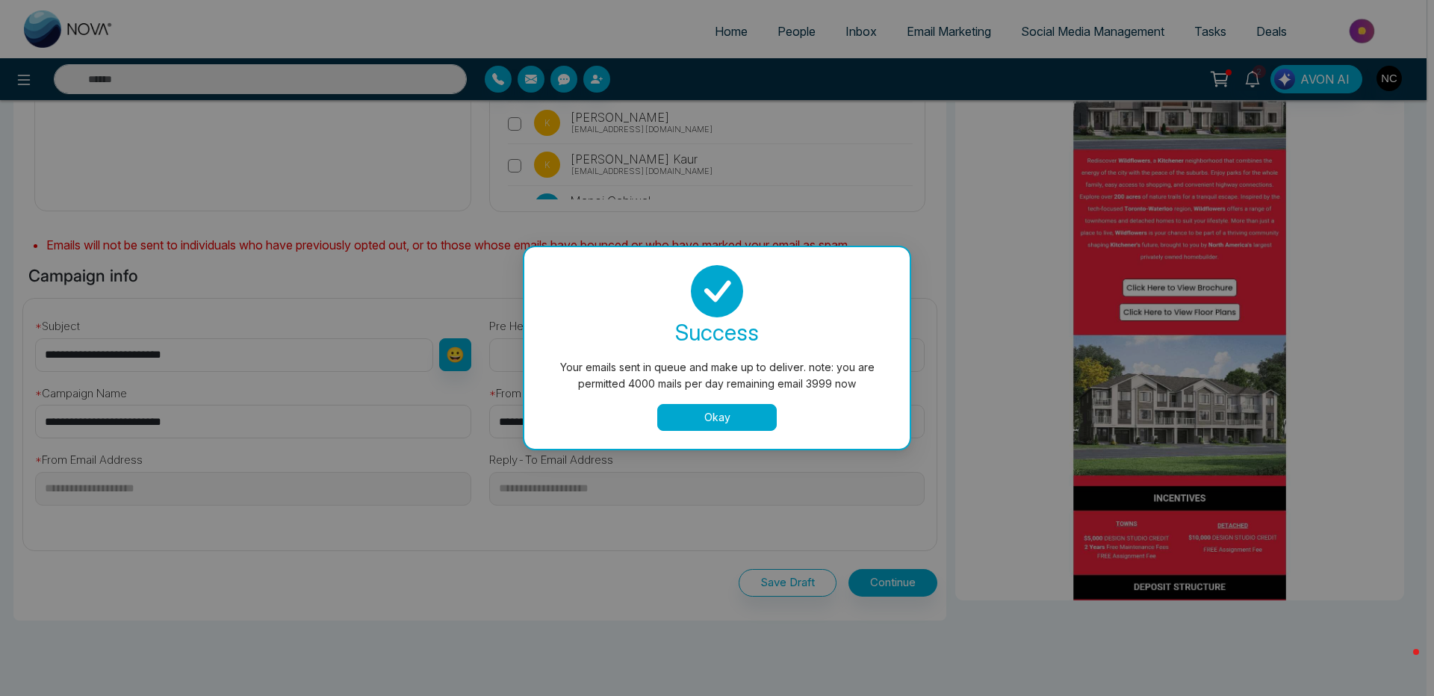
click at [727, 426] on button "Okay" at bounding box center [717, 417] width 120 height 27
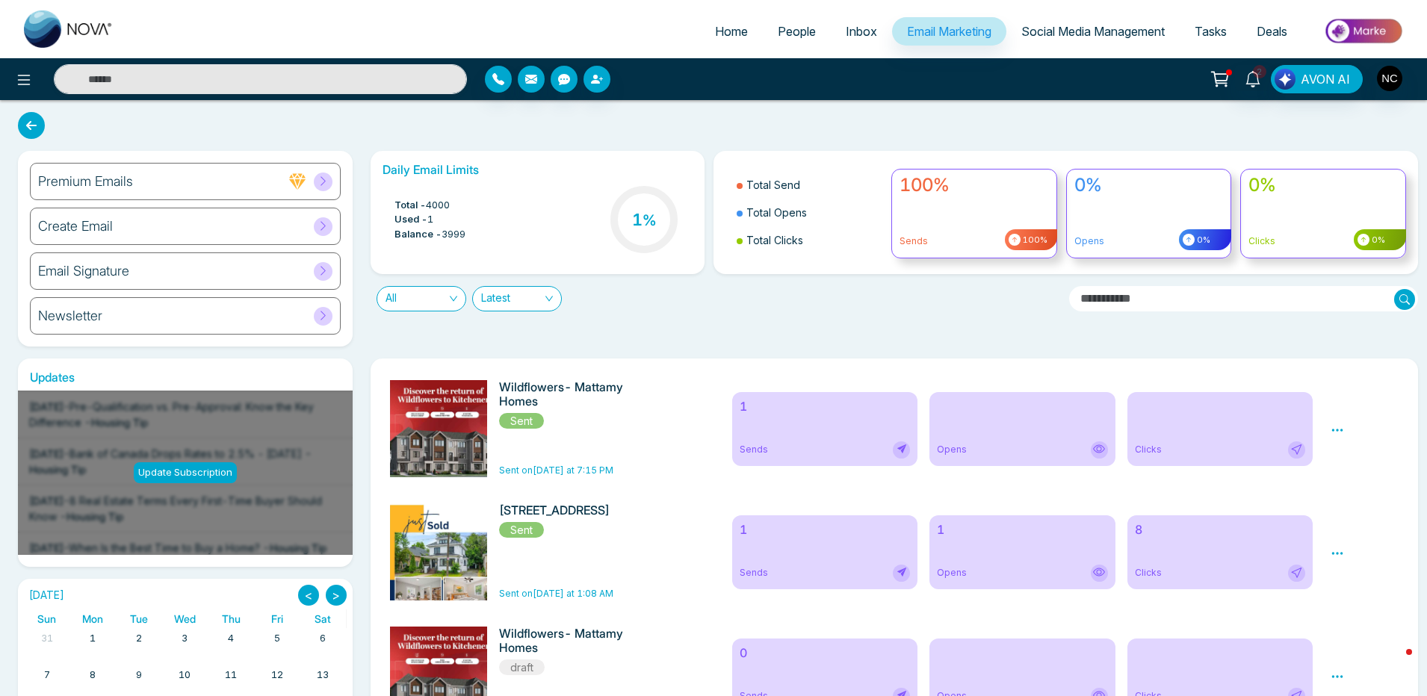
click at [836, 323] on div "Daily Email Limits Total - 4000 Used - 1 Balance - 3999 1 % Total Send Total Op…" at bounding box center [890, 249] width 1057 height 196
click at [1335, 429] on icon at bounding box center [1336, 430] width 13 height 13
click at [1352, 494] on span "Delete" at bounding box center [1358, 495] width 33 height 13
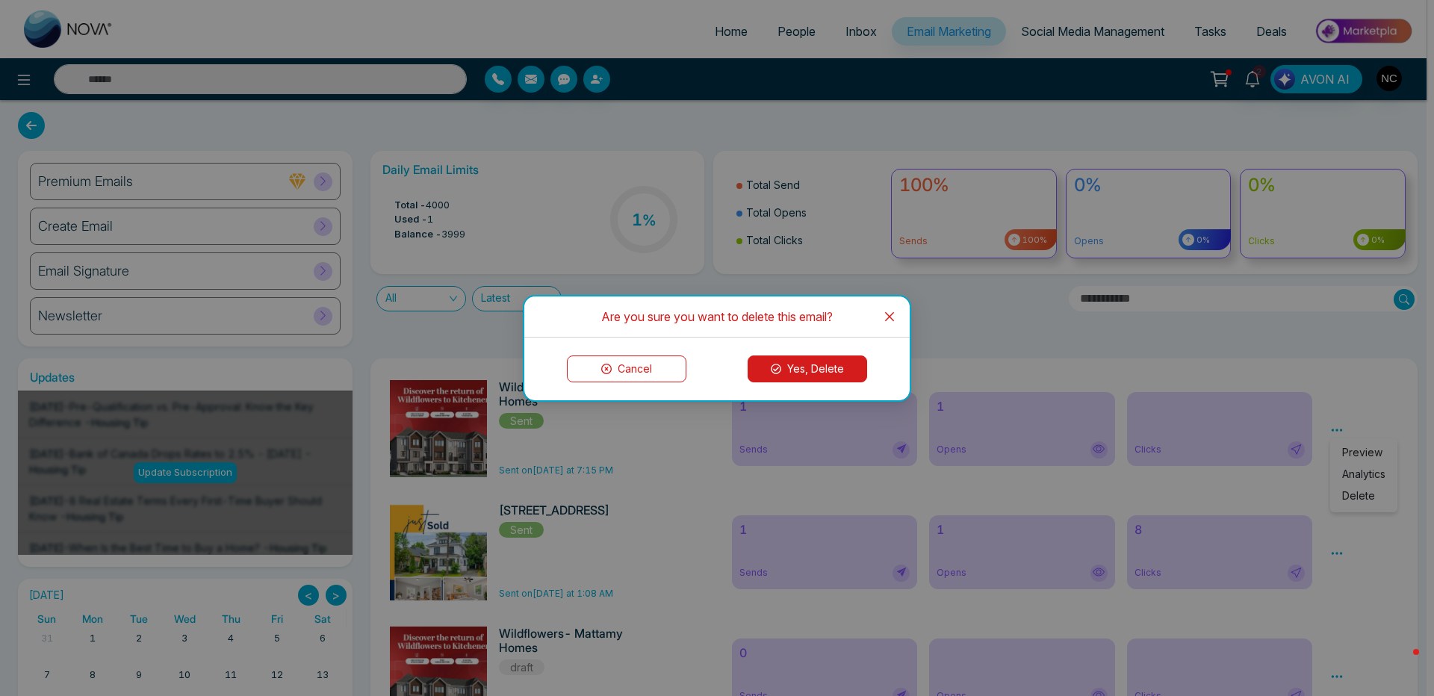
click at [798, 380] on button "Yes, Delete" at bounding box center [808, 369] width 120 height 27
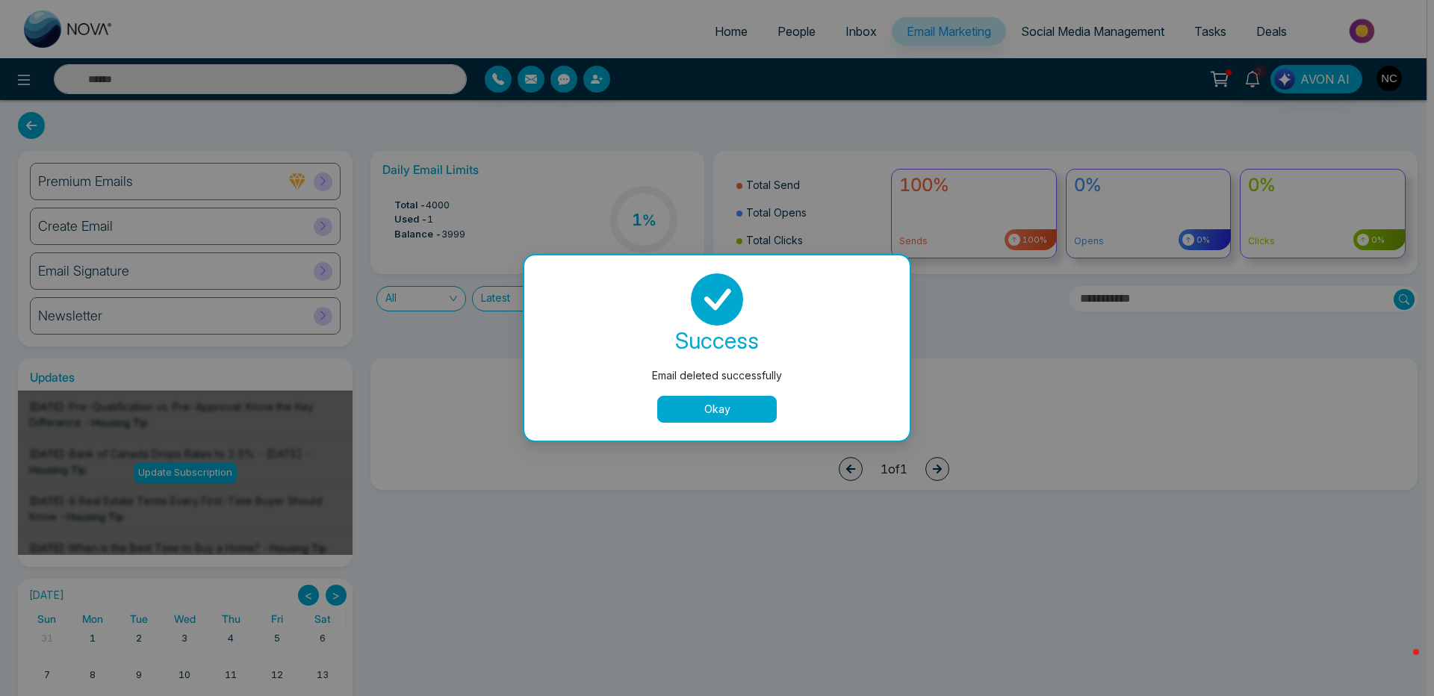
click at [722, 407] on button "Okay" at bounding box center [717, 409] width 120 height 27
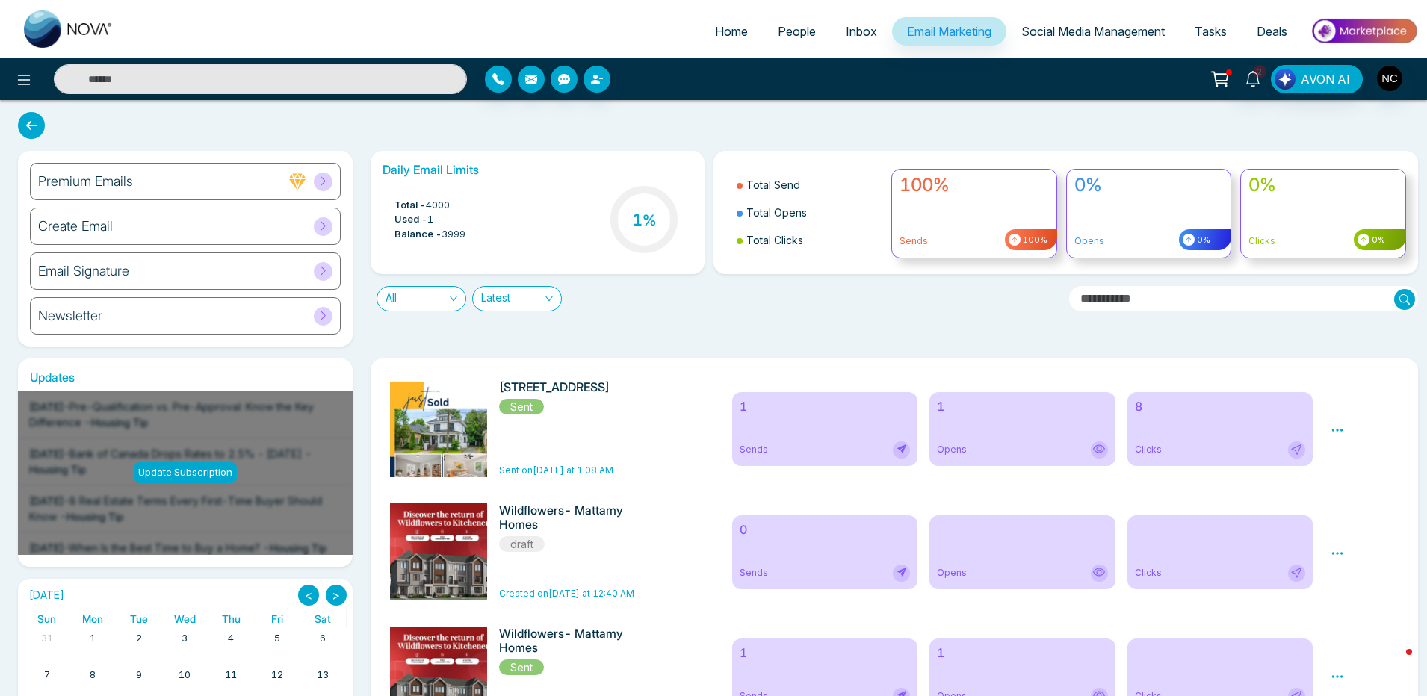
click at [763, 25] on link "People" at bounding box center [797, 31] width 68 height 28
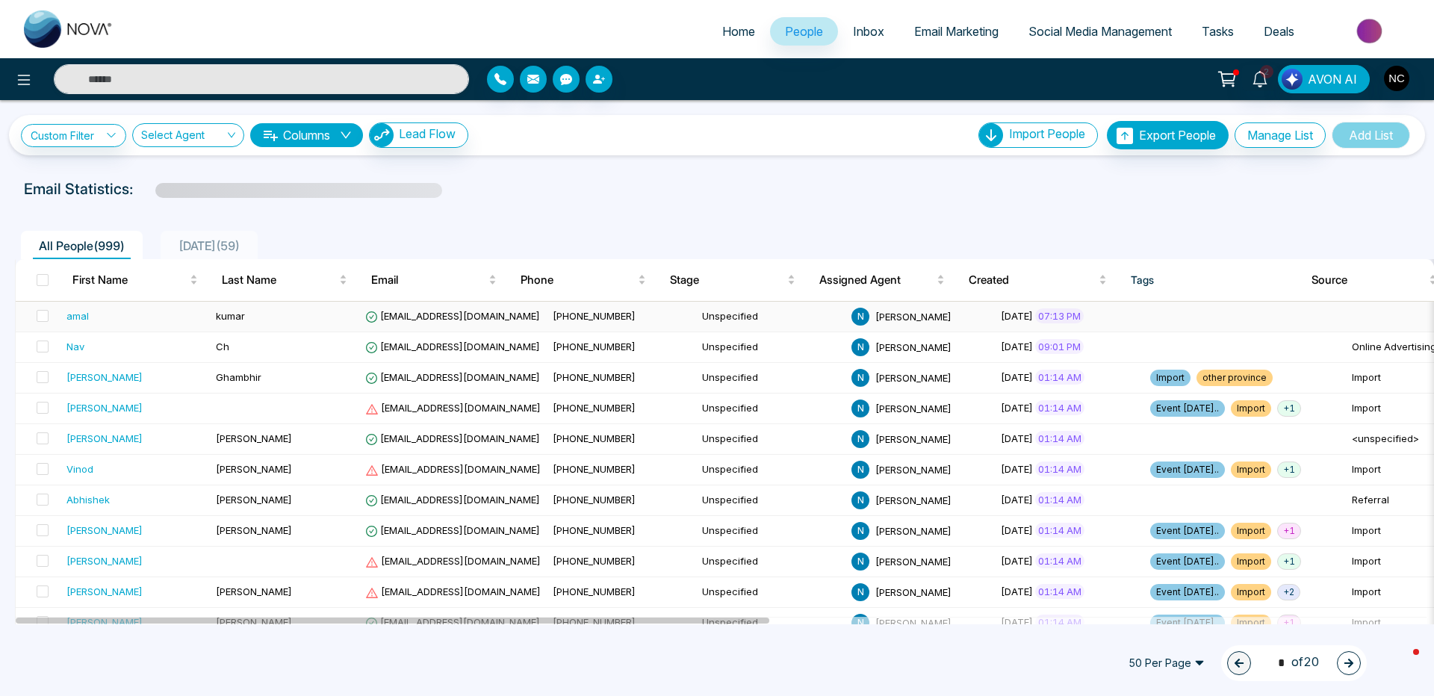
click at [75, 311] on div "amal" at bounding box center [77, 315] width 22 height 15
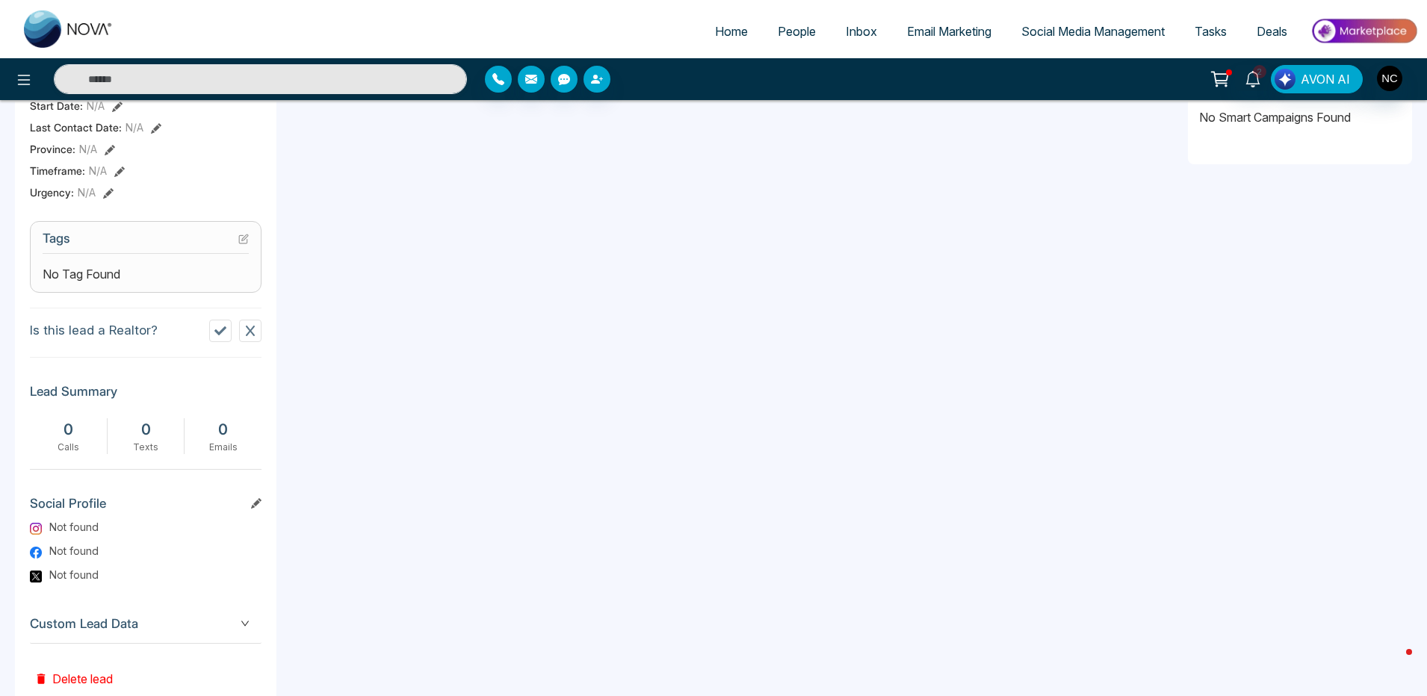
scroll to position [553, 0]
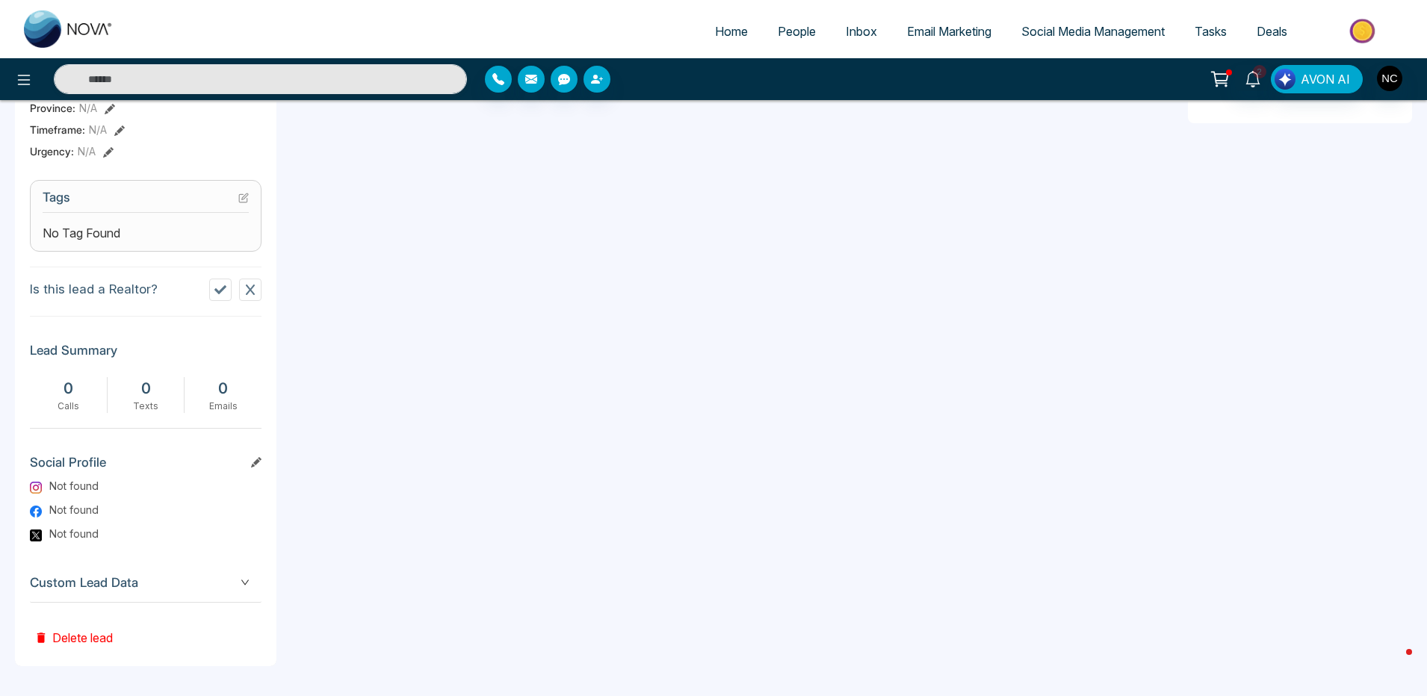
click at [108, 633] on button "Delete lead" at bounding box center [73, 627] width 87 height 49
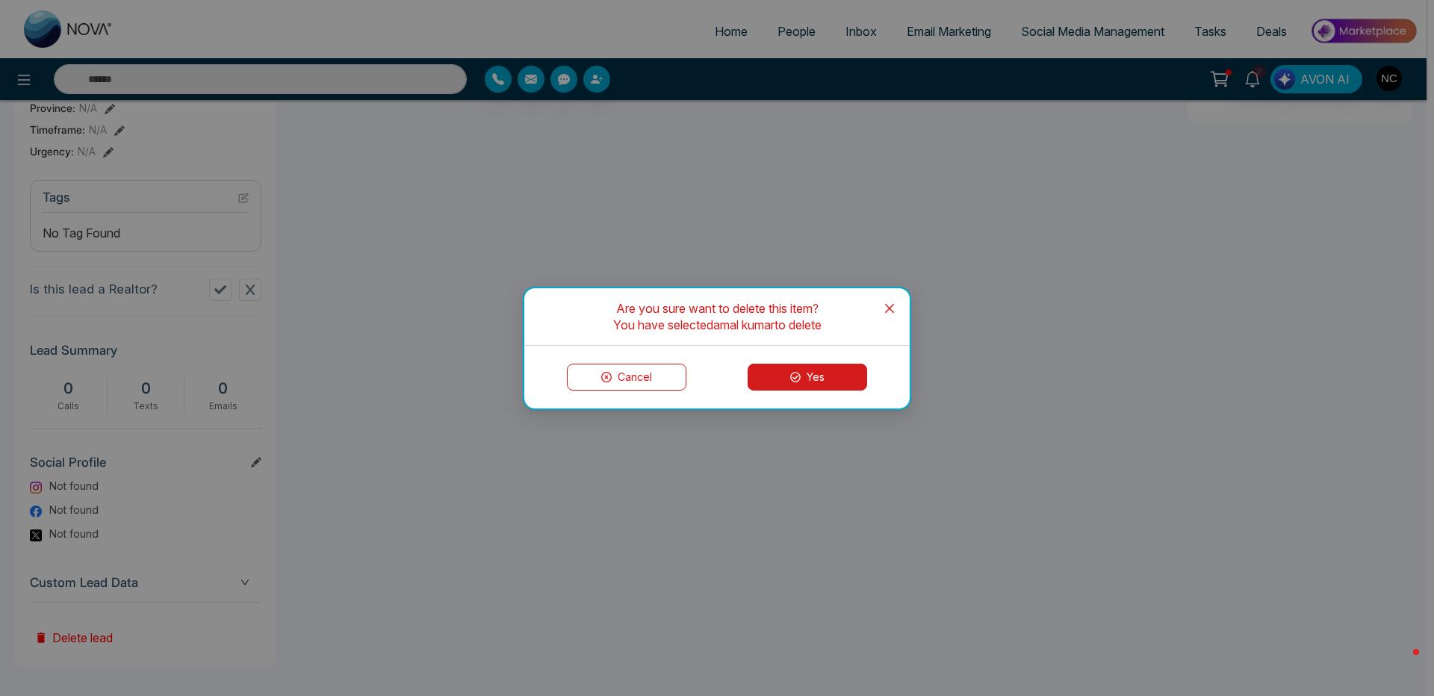
click at [781, 376] on button "Yes" at bounding box center [808, 377] width 120 height 27
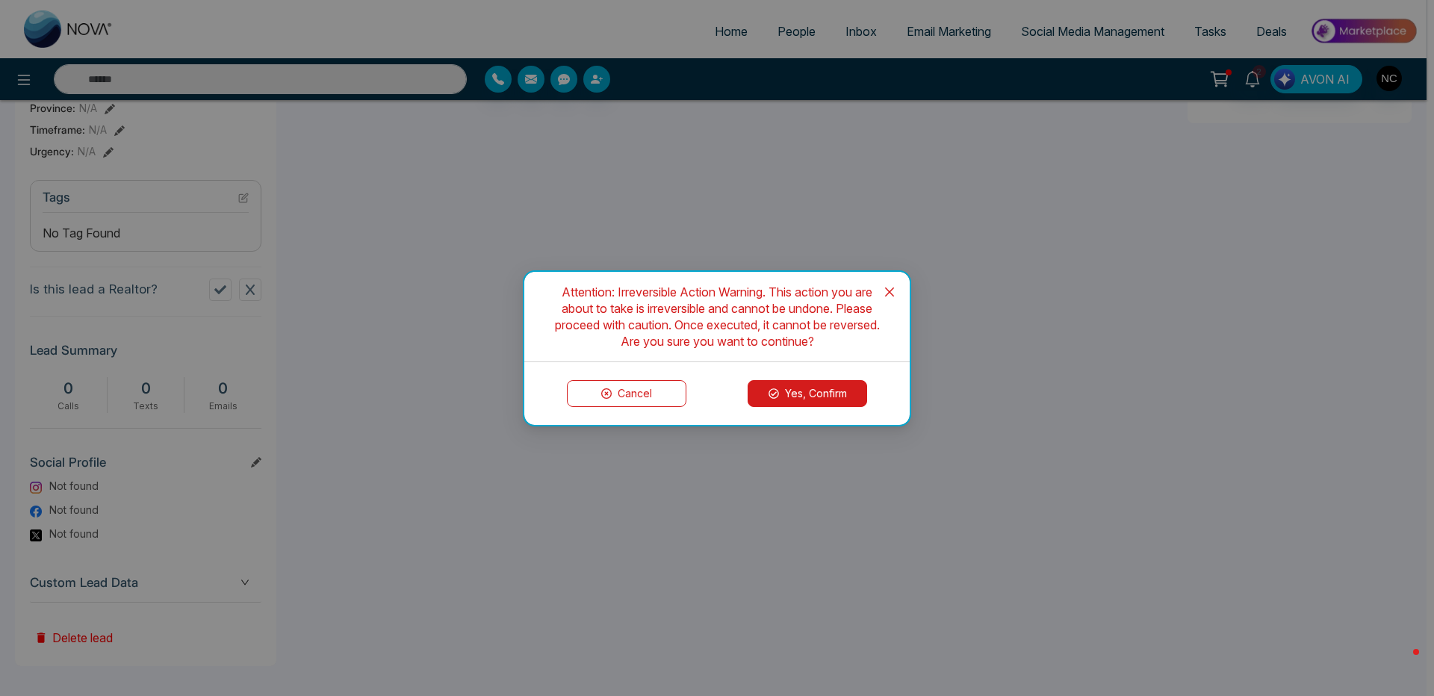
click at [787, 391] on button "Yes, Confirm" at bounding box center [808, 393] width 120 height 27
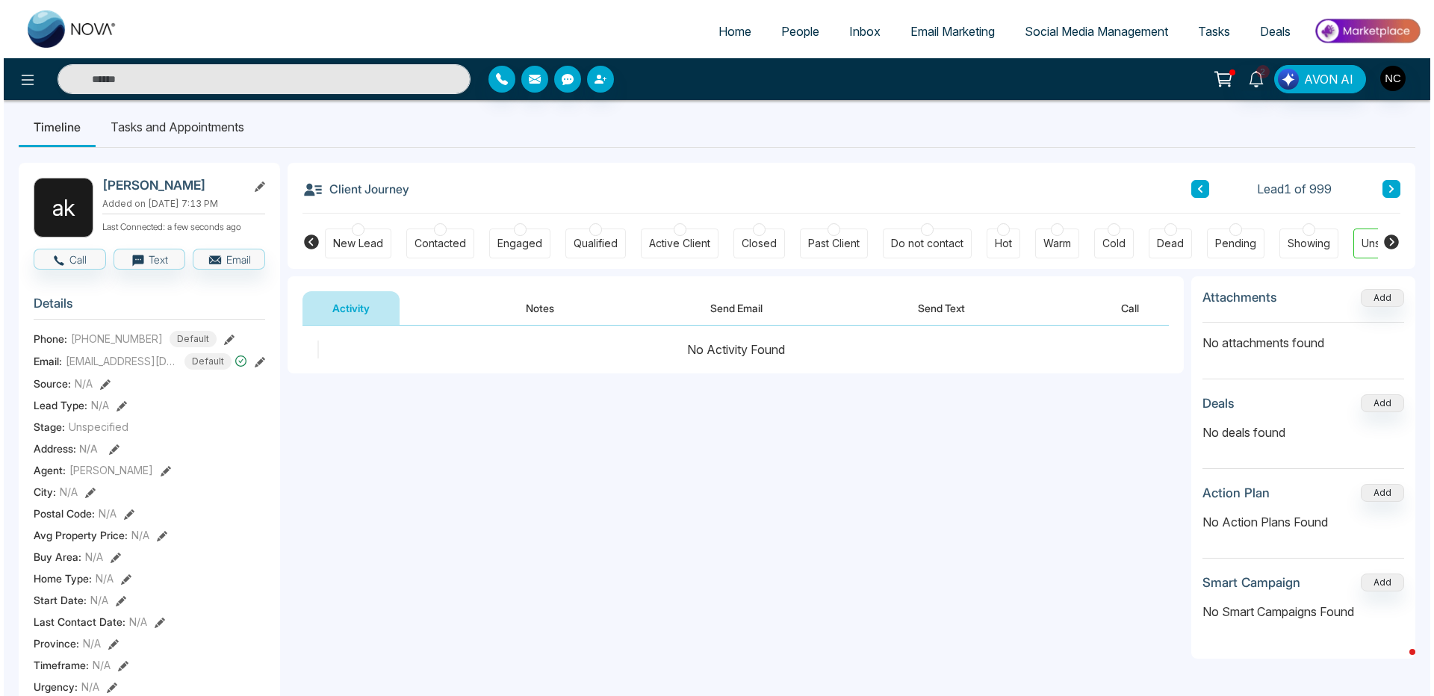
scroll to position [0, 0]
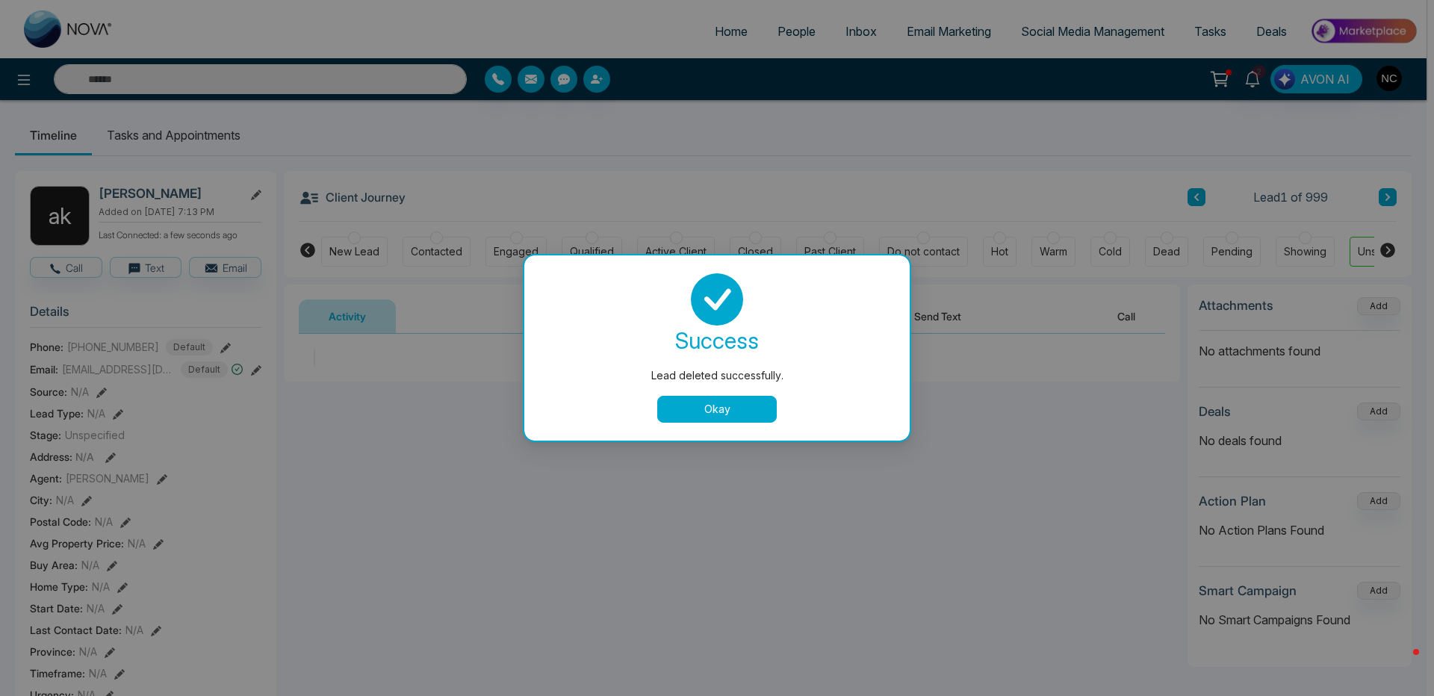
click at [725, 402] on button "Okay" at bounding box center [717, 409] width 120 height 27
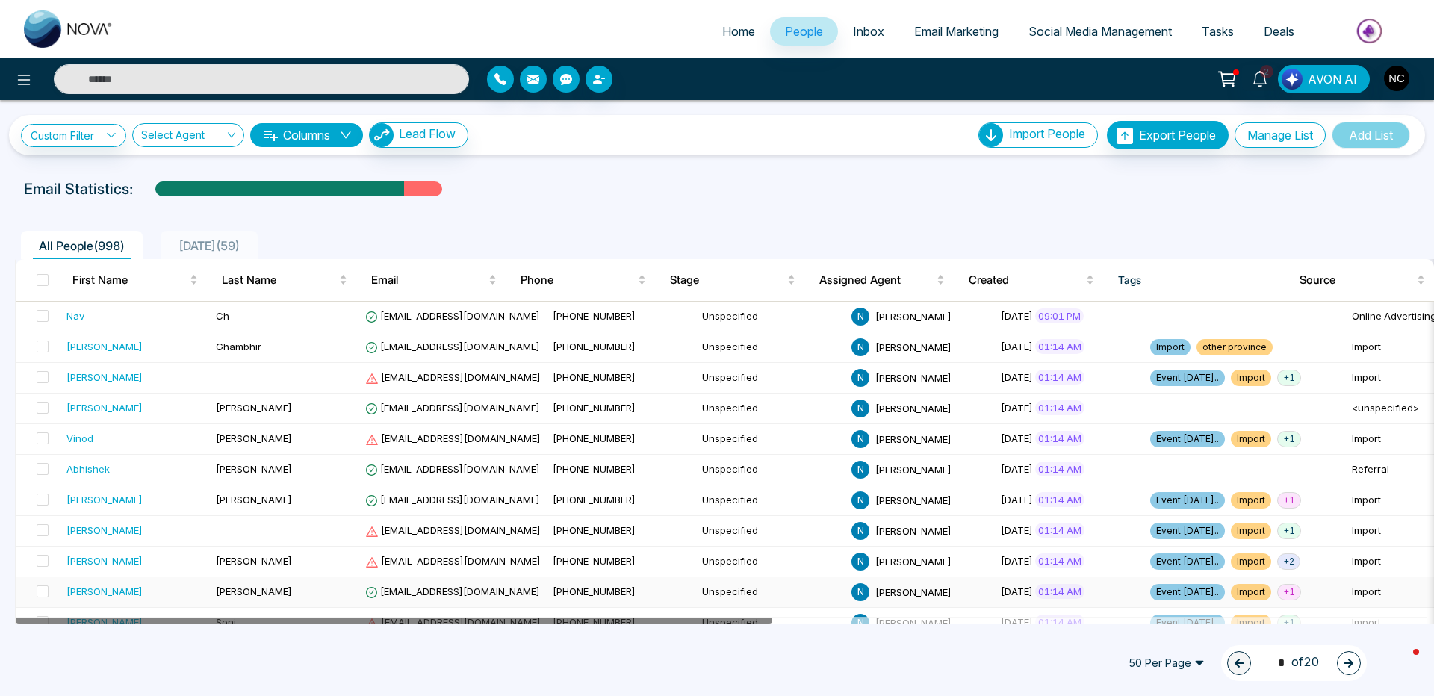
drag, startPoint x: 267, startPoint y: 618, endPoint x: 603, endPoint y: 215, distance: 525.0
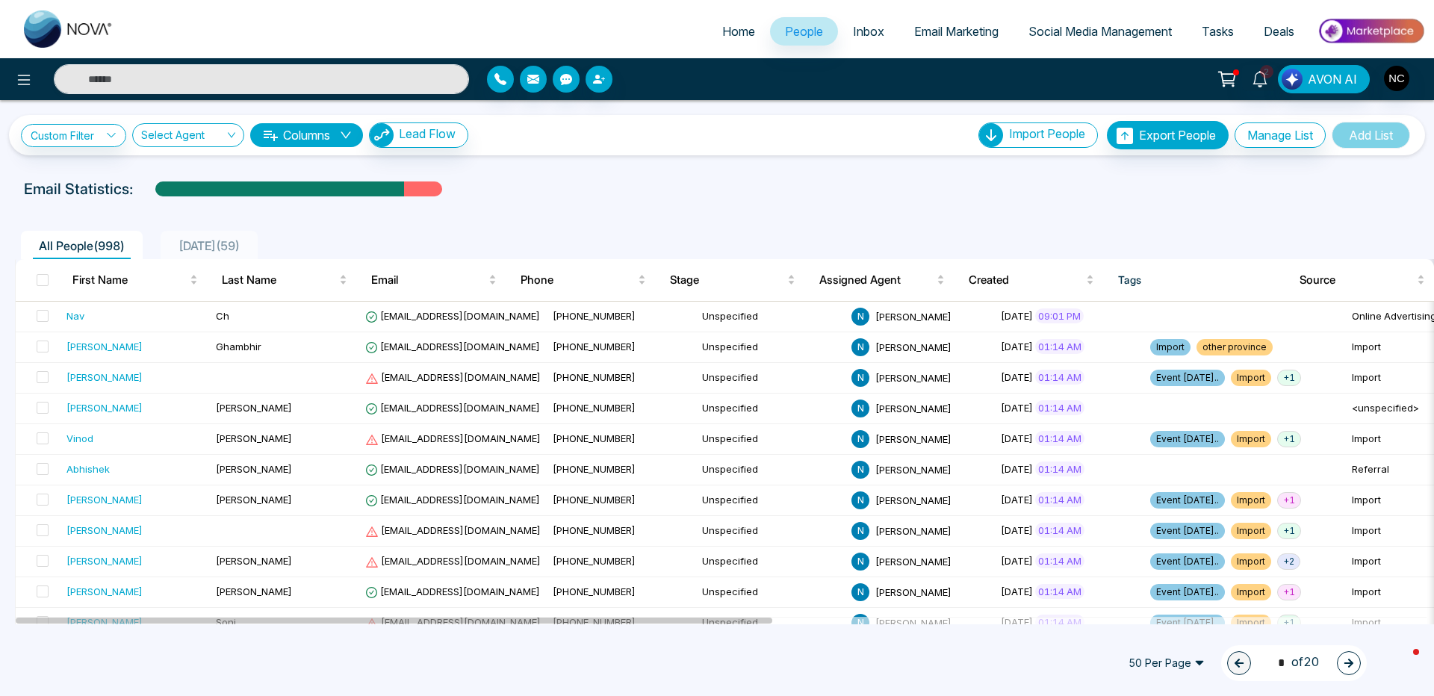
click at [934, 34] on span "Email Marketing" at bounding box center [956, 31] width 84 height 15
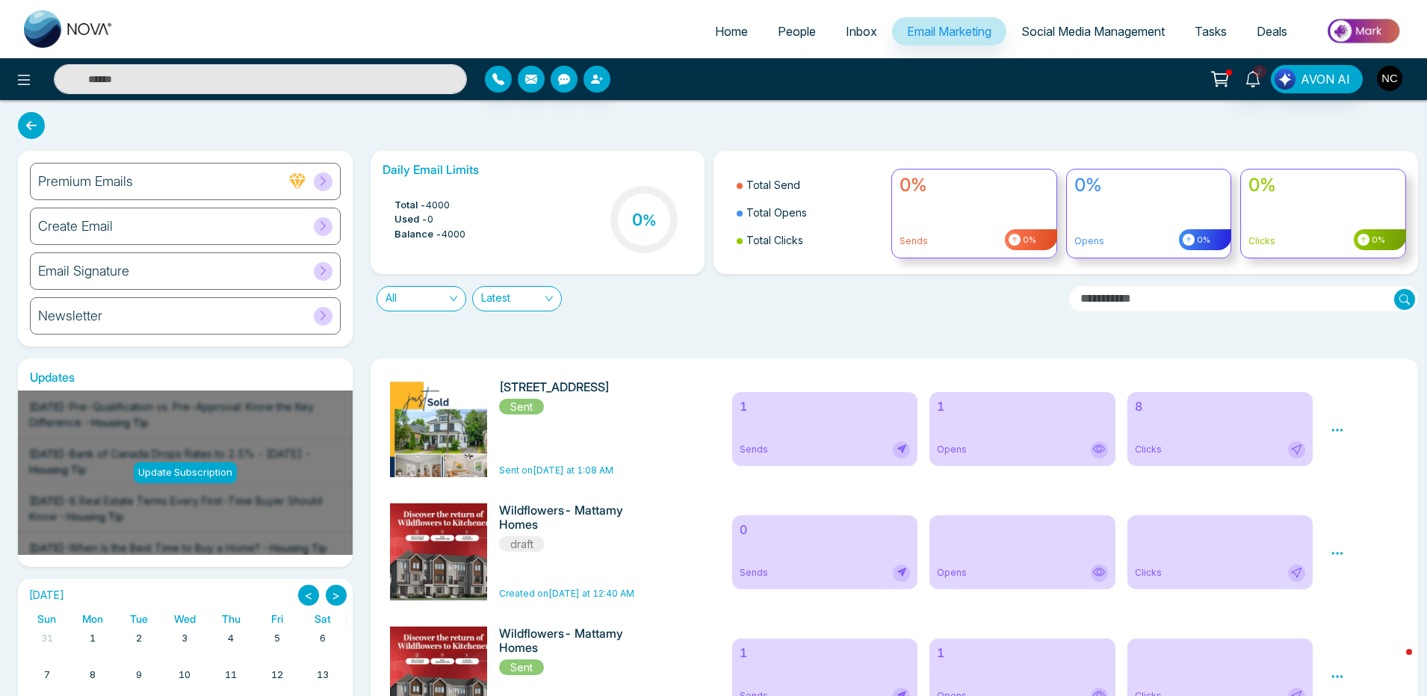
click at [1378, 78] on img "button" at bounding box center [1389, 78] width 25 height 25
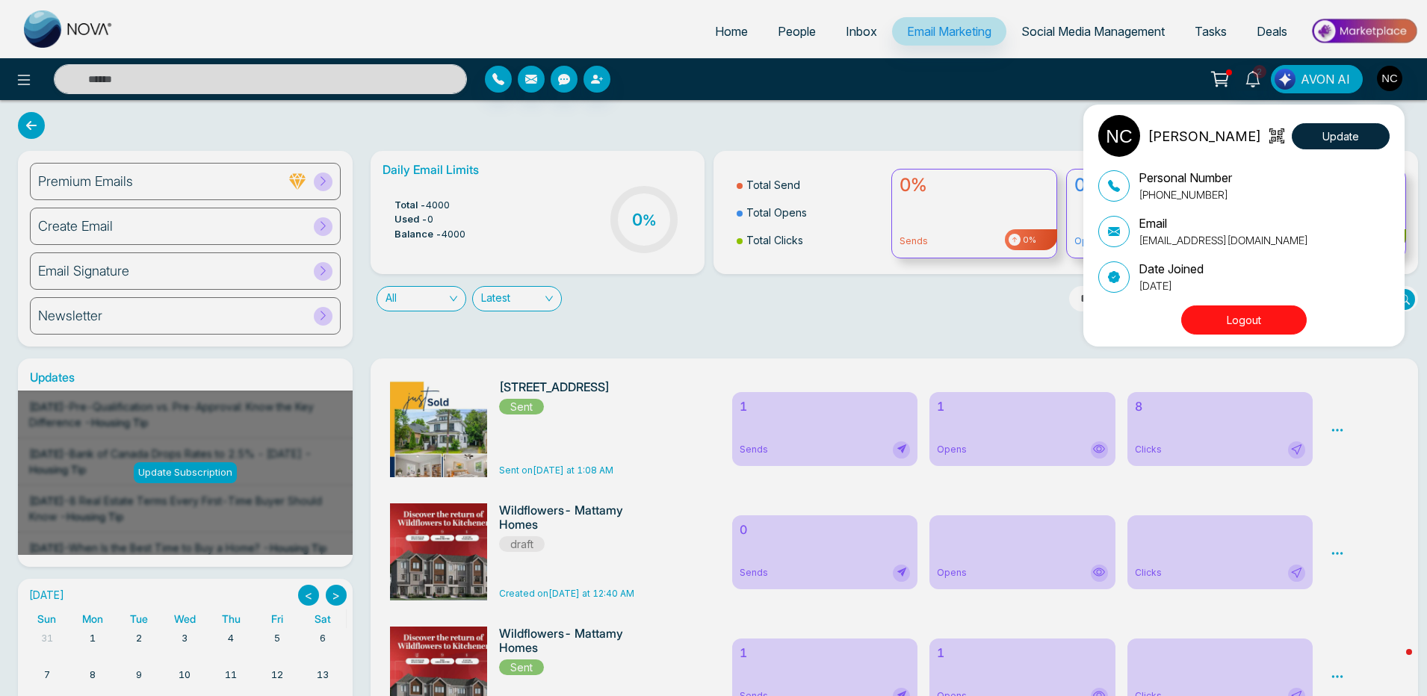
click at [1243, 311] on button "Logout" at bounding box center [1243, 319] width 125 height 29
